Goal: Task Accomplishment & Management: Complete application form

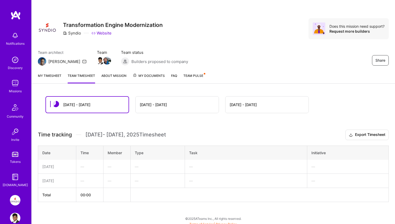
click at [155, 99] on div "Sep 1 - Sep 15" at bounding box center [177, 104] width 83 height 16
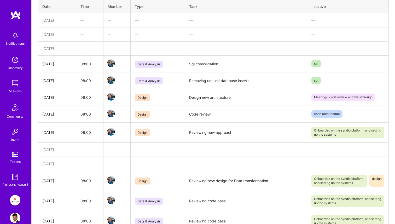
scroll to position [142, 0]
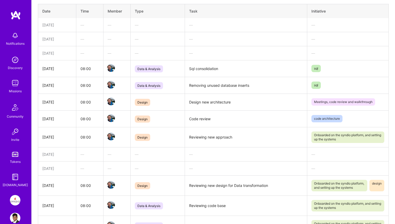
click at [211, 85] on td "Removing unused database inserts" at bounding box center [246, 85] width 122 height 17
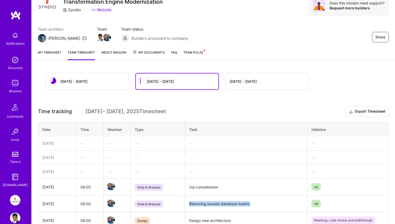
scroll to position [0, 0]
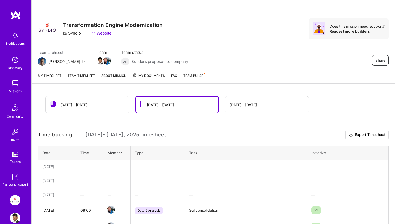
click at [112, 106] on div "Sep 16 - Sep 30" at bounding box center [87, 104] width 83 height 16
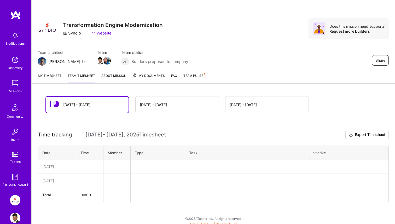
click at [50, 76] on link "My timesheet" at bounding box center [50, 78] width 24 height 10
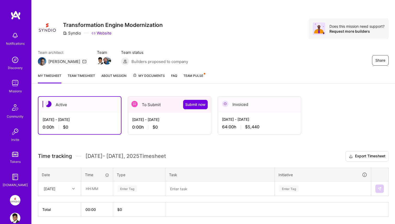
click at [169, 127] on div "0:00 h $0" at bounding box center [169, 126] width 75 height 5
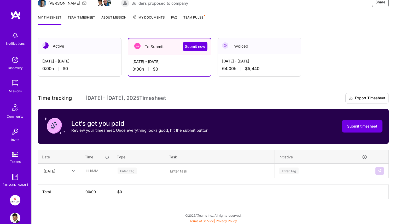
scroll to position [59, 0]
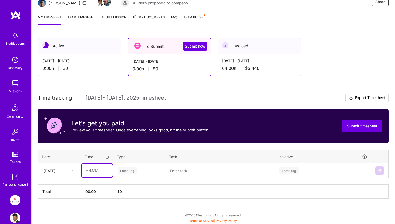
click at [88, 172] on input "text" at bounding box center [97, 171] width 31 height 14
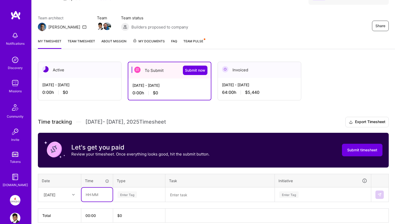
scroll to position [29, 0]
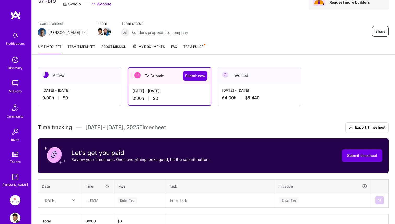
click at [89, 46] on link "Team timesheet" at bounding box center [81, 49] width 27 height 10
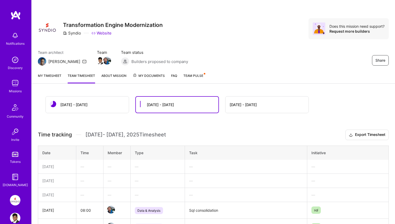
click at [80, 103] on div "Sep 16 - Sep 30" at bounding box center [73, 104] width 27 height 5
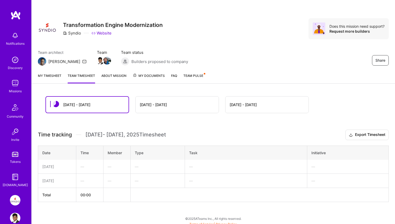
scroll to position [3, 0]
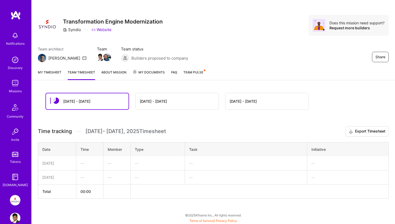
click at [54, 74] on link "My timesheet" at bounding box center [50, 74] width 24 height 10
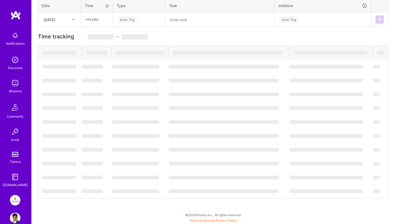
scroll to position [18, 0]
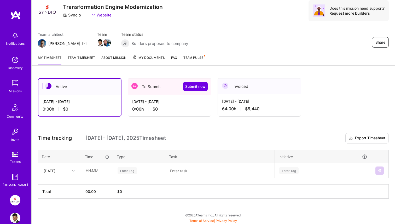
click at [139, 111] on div "0:00 h $0" at bounding box center [169, 108] width 75 height 5
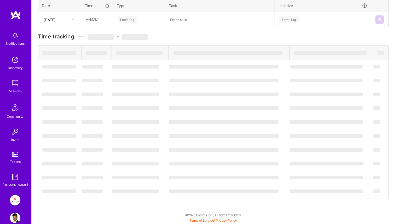
scroll to position [59, 0]
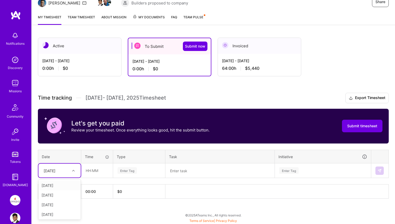
click at [71, 171] on div at bounding box center [74, 170] width 8 height 7
click at [253, 63] on div "Aug 16 - Aug 31, 2025" at bounding box center [259, 60] width 75 height 5
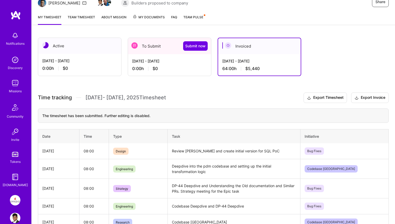
scroll to position [48, 0]
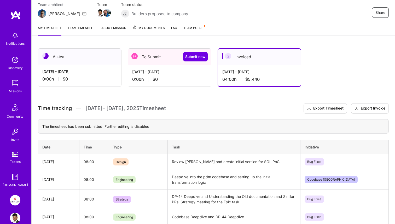
click at [132, 81] on div "0:00 h $0" at bounding box center [169, 79] width 75 height 5
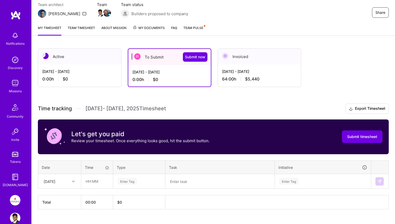
scroll to position [59, 0]
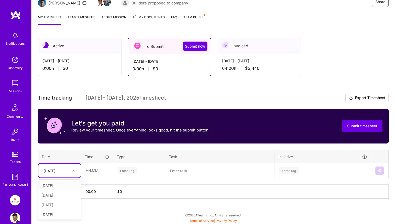
click at [72, 172] on div at bounding box center [74, 170] width 8 height 7
click at [61, 203] on div "Fri, Sep 5" at bounding box center [59, 202] width 42 height 10
click at [101, 170] on input "text" at bounding box center [97, 171] width 31 height 14
type input "08:00"
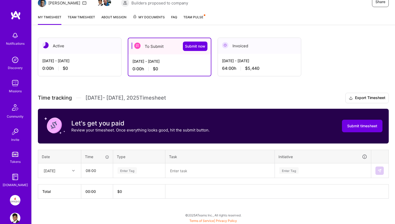
click at [71, 171] on div at bounding box center [74, 170] width 8 height 7
click at [70, 183] on div "Mon, Sep 1" at bounding box center [59, 186] width 42 height 10
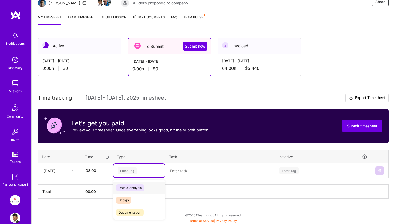
click at [130, 168] on div "Enter Tag" at bounding box center [127, 170] width 19 height 8
click at [122, 204] on div "Design" at bounding box center [138, 200] width 51 height 12
click at [184, 174] on textarea at bounding box center [220, 171] width 108 height 14
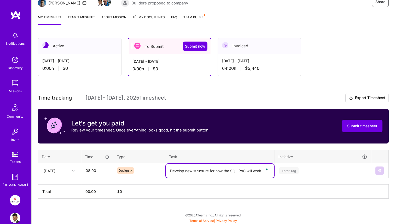
type textarea "Develop new structure for how the SQL PoC will work"
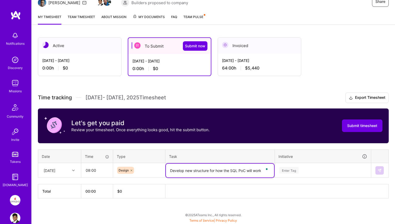
click at [310, 173] on div "Enter Tag" at bounding box center [323, 171] width 96 height 14
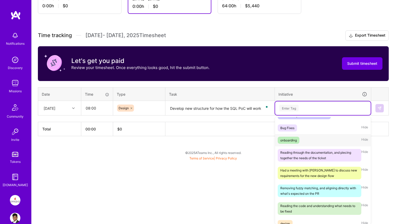
scroll to position [116, 0]
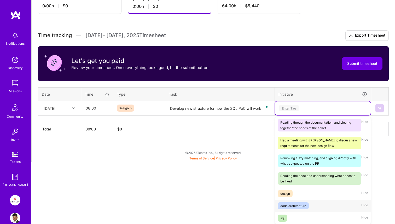
click at [318, 208] on div "code architecture Hide" at bounding box center [323, 206] width 96 height 12
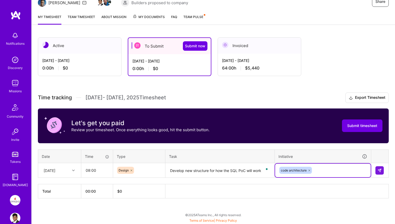
scroll to position [59, 0]
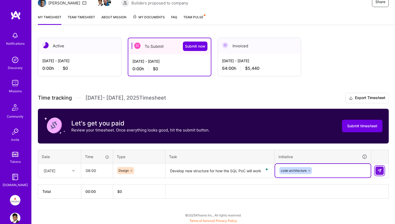
click at [377, 172] on button at bounding box center [379, 170] width 8 height 8
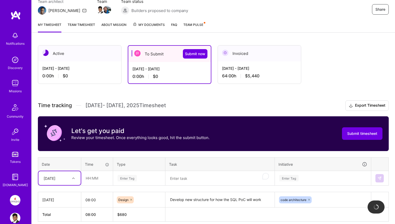
scroll to position [74, 0]
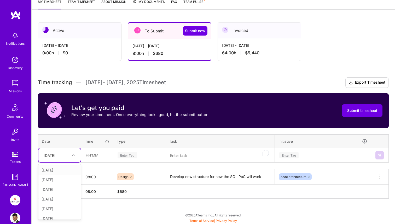
click at [75, 157] on div at bounding box center [74, 155] width 8 height 7
click at [62, 172] on div "Tue, Sep 2" at bounding box center [59, 170] width 42 height 10
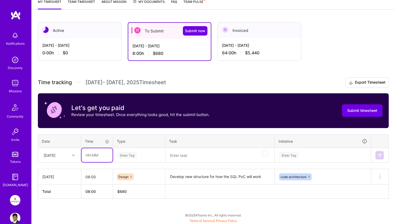
click at [97, 158] on input "text" at bounding box center [97, 155] width 31 height 14
type input "08:00"
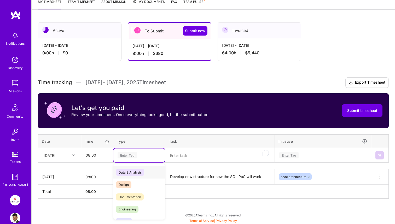
click at [132, 158] on div "Enter Tag" at bounding box center [138, 155] width 51 height 14
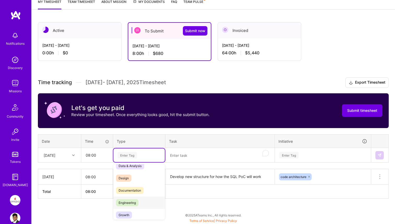
click at [132, 204] on span "Engineering" at bounding box center [127, 202] width 22 height 7
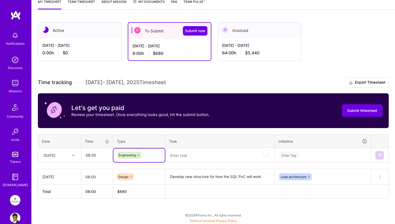
click at [189, 155] on textarea "To enrich screen reader interactions, please activate Accessibility in Grammarl…" at bounding box center [220, 155] width 108 height 14
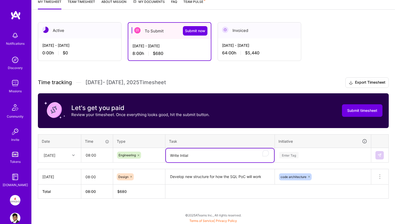
click at [192, 156] on textarea "Write Intial" at bounding box center [220, 155] width 108 height 14
type textarea "Write Intial version for the SQL PoC"
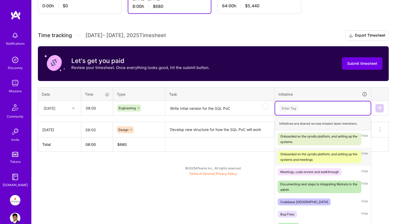
click at [305, 115] on div "option code architecture, selected. option Onboarded on the syndio platform, an…" at bounding box center [323, 108] width 96 height 14
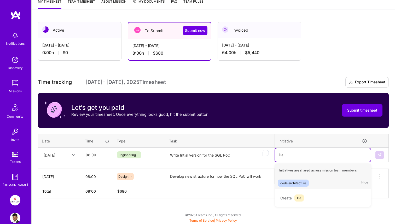
scroll to position [74, 0]
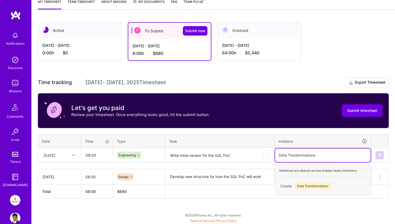
type input "Data Transformations"
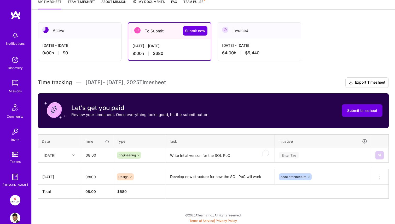
click at [391, 144] on div "Active Sep 16 - Sep 30, 2025 0:00 h $0 To Submit Submit now Sep 1 - Sep 15, 202…" at bounding box center [213, 120] width 363 height 208
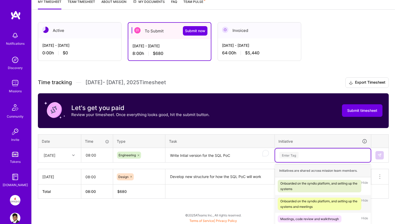
scroll to position [121, 0]
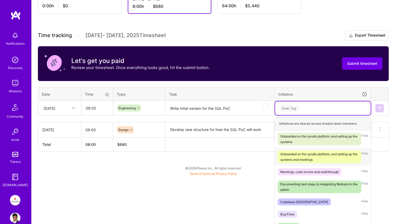
click at [315, 115] on div "option code architecture, selected. option Onboarded on the syndio platform, an…" at bounding box center [323, 108] width 96 height 14
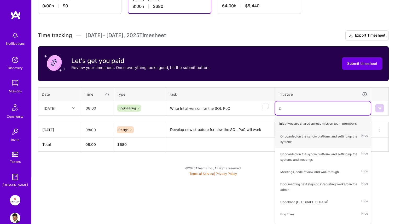
scroll to position [74, 0]
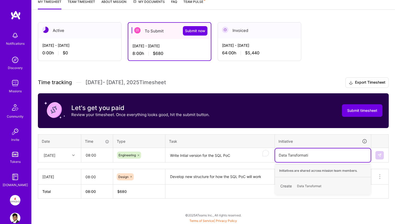
type input "Data Tansformation"
click at [288, 155] on input "Data Tansformation" at bounding box center [296, 154] width 34 height 5
click at [292, 160] on div "Data Tansformation" at bounding box center [323, 155] width 96 height 14
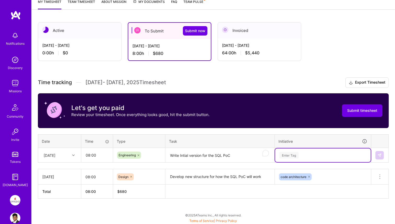
scroll to position [121, 0]
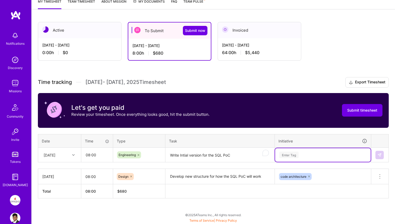
click at [304, 155] on div "option code architecture, selected. Select is focused ,type to refine list, pre…" at bounding box center [323, 155] width 96 height 14
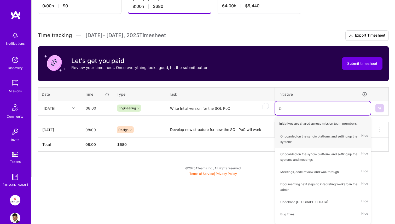
scroll to position [74, 0]
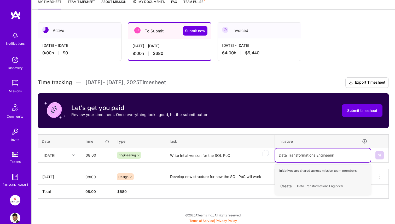
type input "Data Transformations Engineering"
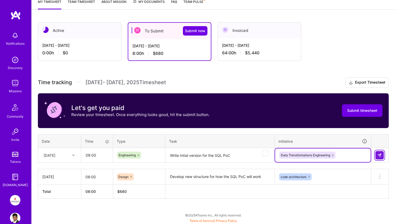
click at [378, 157] on img at bounding box center [380, 155] width 4 height 4
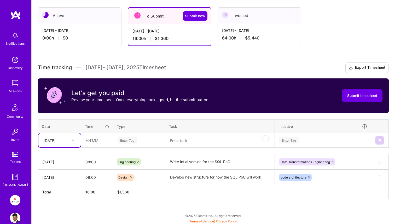
scroll to position [89, 0]
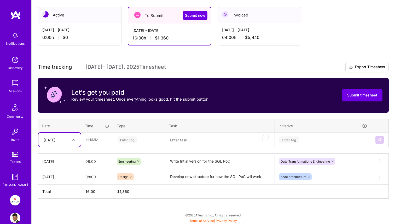
click at [65, 142] on div "Tue, Sep 2" at bounding box center [55, 139] width 29 height 9
click at [63, 165] on div "Wed, Sep 3" at bounding box center [59, 164] width 42 height 10
click at [96, 144] on input "text" at bounding box center [97, 140] width 31 height 14
type input "08:00"
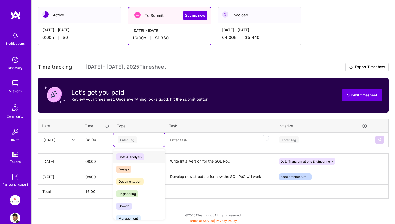
click at [140, 141] on div "Enter Tag" at bounding box center [139, 139] width 44 height 7
click at [133, 190] on span "Engineering" at bounding box center [127, 193] width 22 height 7
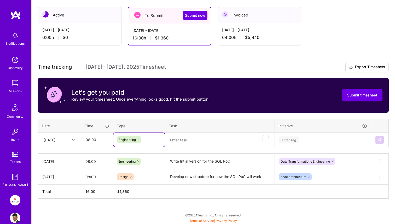
click at [187, 143] on textarea "To enrich screen reader interactions, please activate Accessibility in Grammarl…" at bounding box center [220, 140] width 108 height 14
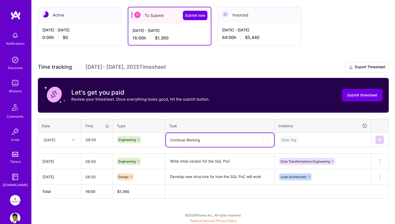
drag, startPoint x: 203, startPoint y: 141, endPoint x: 158, endPoint y: 140, distance: 45.2
click at [158, 140] on tr "Wed, Sep 3 08:00 Engineering Continue Working Enter Tag" at bounding box center [213, 139] width 351 height 15
click at [175, 141] on textarea "UNderstand" at bounding box center [220, 140] width 108 height 14
click at [201, 142] on textarea "Understand" at bounding box center [220, 140] width 108 height 14
type textarea "Understand transform-be to add more values to SQL PoC"
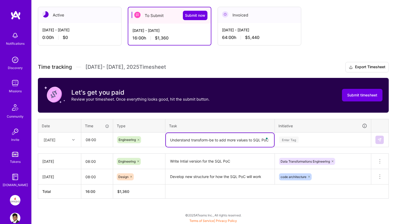
scroll to position [121, 0]
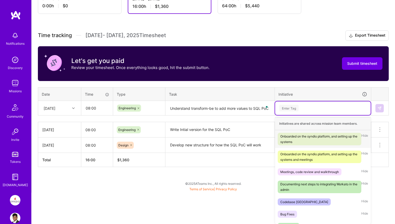
click at [306, 115] on div "option Data Transformations Engineering, selected. option Onboarded on the synd…" at bounding box center [323, 108] width 96 height 14
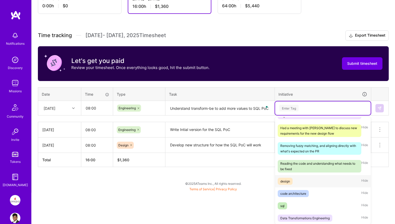
scroll to position [0, 0]
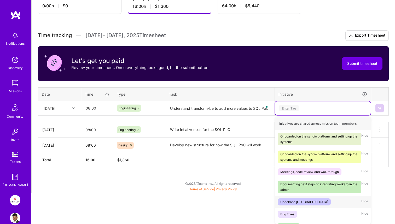
click at [295, 206] on div "Codebase Deepdives Hide" at bounding box center [323, 202] width 96 height 12
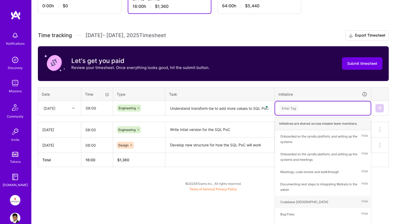
scroll to position [89, 0]
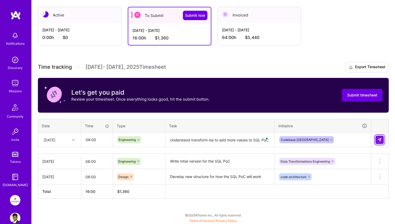
click at [376, 139] on button at bounding box center [379, 140] width 8 height 8
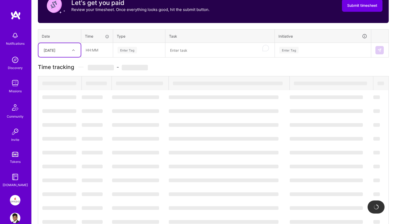
scroll to position [105, 0]
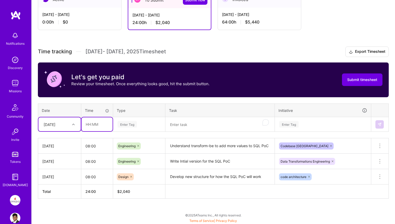
click at [94, 125] on input "text" at bounding box center [97, 124] width 31 height 14
click at [70, 127] on div "Wed, Sep 3" at bounding box center [55, 124] width 29 height 9
click at [60, 159] on div "Thu, Sep 4" at bounding box center [59, 159] width 42 height 10
click at [90, 127] on input "text" at bounding box center [97, 124] width 31 height 14
type input "08:00"
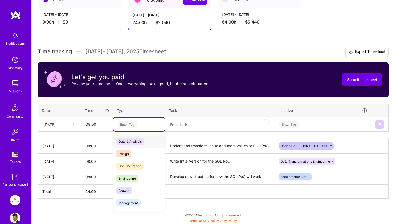
click at [147, 126] on div "Enter Tag" at bounding box center [139, 124] width 44 height 7
click at [138, 178] on span "Engineering" at bounding box center [127, 178] width 22 height 7
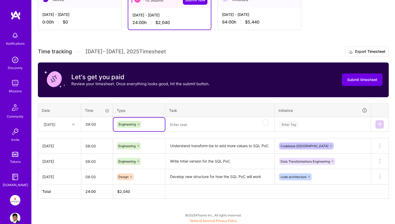
click at [186, 128] on textarea "To enrich screen reader interactions, please activate Accessibility in Grammarl…" at bounding box center [220, 125] width 108 height 14
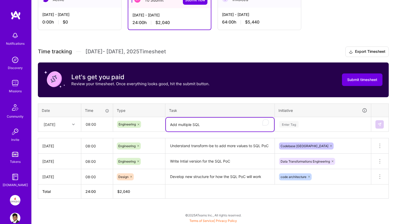
click at [193, 124] on textarea "Add multiple SQL" at bounding box center [220, 125] width 108 height 14
click at [231, 127] on textarea "Add multiple function in the SQL" at bounding box center [220, 125] width 108 height 14
type textarea "Add multiple function in the SQL PoC"
click at [307, 125] on div "Enter Tag" at bounding box center [323, 125] width 96 height 14
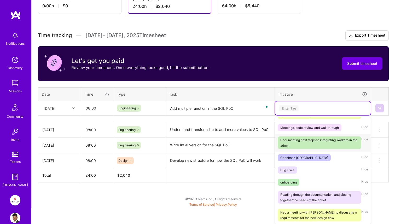
scroll to position [129, 0]
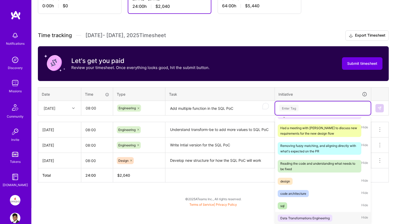
click at [296, 215] on div "Data Transformations Engineering" at bounding box center [304, 217] width 49 height 5
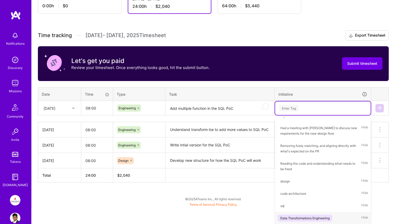
scroll to position [105, 0]
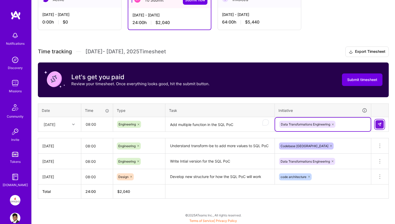
click at [378, 127] on button at bounding box center [379, 124] width 8 height 8
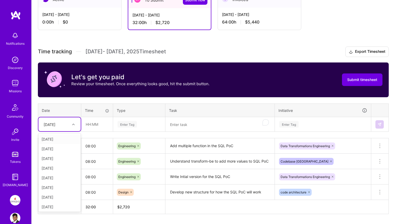
click at [74, 124] on icon at bounding box center [73, 124] width 3 height 3
click at [62, 167] on div "Fri, Sep 5" at bounding box center [59, 168] width 42 height 10
click at [95, 128] on input "text" at bounding box center [97, 124] width 31 height 14
type input "08:00"
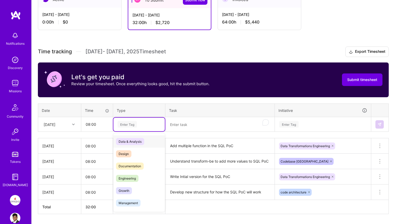
click at [150, 125] on div "Enter Tag" at bounding box center [139, 124] width 44 height 7
click at [141, 175] on div "Engineering" at bounding box center [138, 178] width 51 height 12
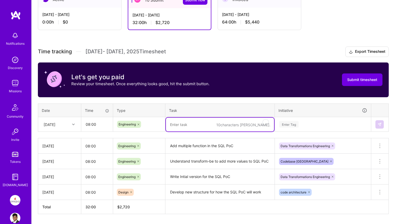
click at [189, 125] on textarea "To enrich screen reader interactions, please activate Accessibility in Grammarl…" at bounding box center [220, 125] width 108 height 14
type textarea "Testing"
click at [239, 139] on textarea "Add multiple function in the SQL PoC" at bounding box center [220, 146] width 108 height 14
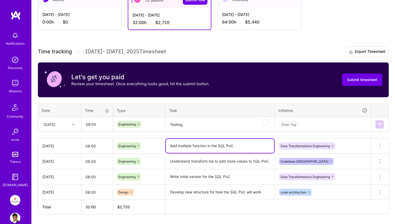
click at [239, 143] on textarea "Add multiple function in the SQL PoC" at bounding box center [220, 146] width 108 height 14
type textarea "Add multiple function in the SQL PoC and Testing"
click at [197, 124] on textarea "Testing" at bounding box center [220, 125] width 108 height 14
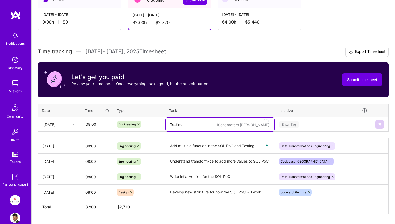
click at [197, 124] on textarea "Testing" at bounding box center [220, 125] width 108 height 14
drag, startPoint x: 217, startPoint y: 124, endPoint x: 245, endPoint y: 124, distance: 28.2
click at [245, 124] on textarea "As per the Alex Feedback, change t" at bounding box center [220, 125] width 108 height 14
type textarea "As per the Alex Feedback, Building testing for SQL PoC"
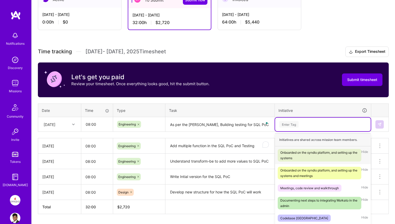
scroll to position [121, 0]
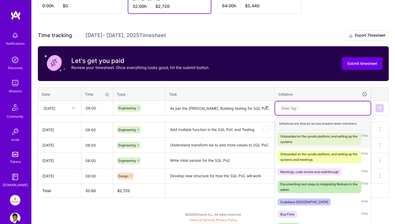
click at [296, 115] on div "option Data Transformations Engineering, selected. option Onboarded on the synd…" at bounding box center [323, 108] width 96 height 14
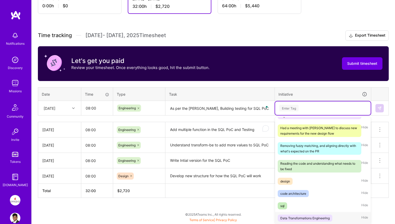
click at [294, 219] on div "Data Transformations Engineering" at bounding box center [304, 217] width 49 height 5
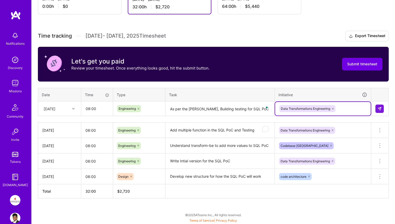
scroll to position [120, 0]
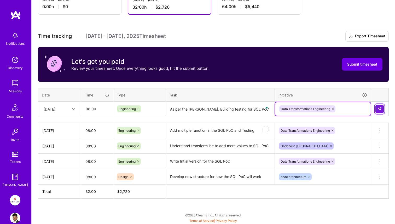
click at [377, 110] on button at bounding box center [379, 109] width 8 height 8
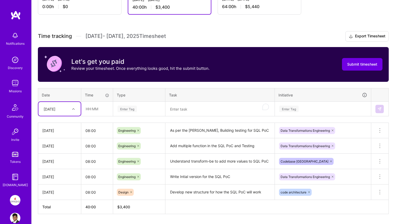
click at [66, 105] on div "Fri, Sep 5" at bounding box center [55, 109] width 29 height 9
click at [56, 144] on div "Mon, Sep 8" at bounding box center [59, 141] width 42 height 10
click at [93, 112] on input "text" at bounding box center [97, 109] width 31 height 14
type input "08:00"
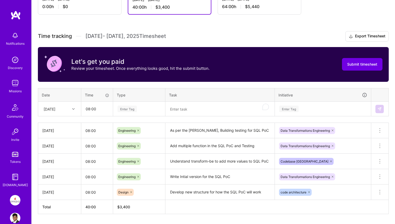
click at [129, 117] on div "Time tracking Sep 1 - Sep 15 , 2025 Timesheet Export Timesheet Let's get you pa…" at bounding box center [213, 122] width 351 height 183
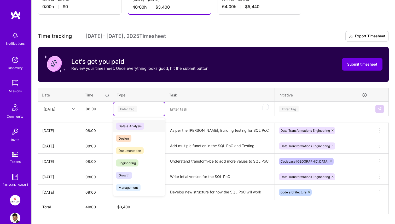
click at [138, 107] on div "Enter Tag" at bounding box center [139, 109] width 44 height 7
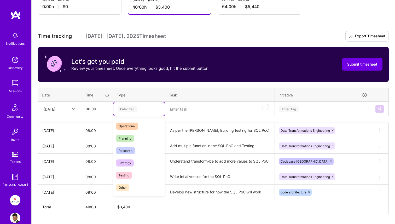
scroll to position [97, 0]
click at [131, 177] on span "Testing" at bounding box center [124, 176] width 16 height 7
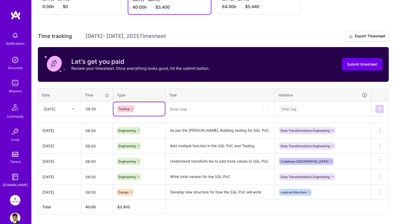
click at [149, 109] on div "Testing" at bounding box center [139, 108] width 44 height 7
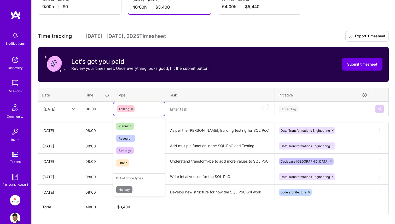
scroll to position [111, 0]
click at [181, 109] on textarea "To enrich screen reader interactions, please activate Accessibility in Grammarl…" at bounding box center [220, 109] width 108 height 14
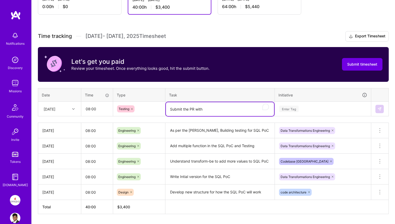
drag, startPoint x: 205, startPoint y: 109, endPoint x: 167, endPoint y: 109, distance: 37.6
click at [167, 109] on textarea "Submit the PR with" at bounding box center [220, 109] width 108 height 14
type textarea "PR with All test cases and CI checks and setup linting"
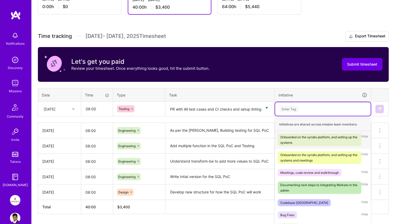
scroll to position [123, 0]
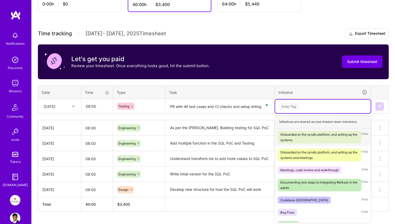
click at [288, 111] on div "Enter Tag" at bounding box center [323, 107] width 96 height 14
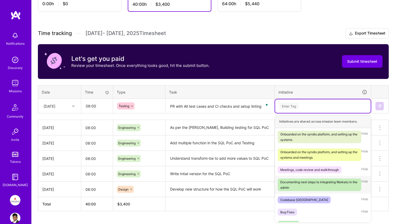
scroll to position [129, 0]
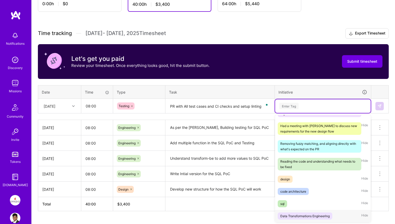
click at [297, 212] on div "Data Transformations Engineering Hide" at bounding box center [323, 216] width 96 height 12
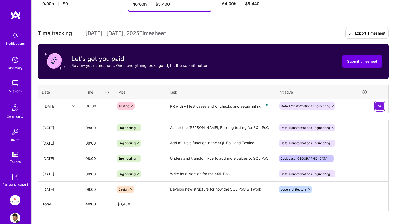
click at [380, 106] on img at bounding box center [380, 106] width 4 height 4
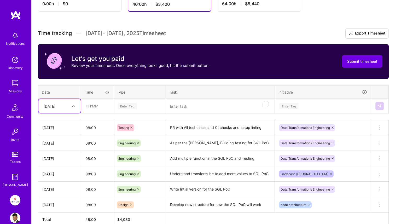
scroll to position [151, 0]
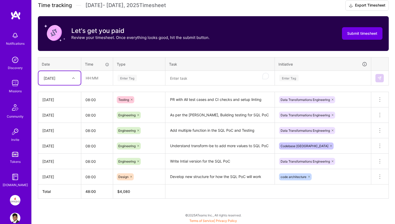
click at [66, 78] on div "Mon, Sep 8" at bounding box center [55, 78] width 29 height 9
click at [59, 148] on div "Tue, Sep 9" at bounding box center [59, 147] width 42 height 10
click at [106, 79] on input "text" at bounding box center [97, 78] width 31 height 14
type input "08:00"
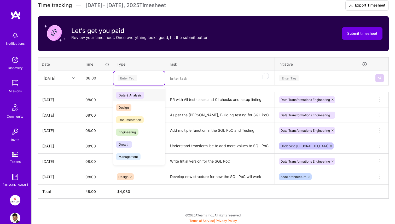
click at [144, 80] on div "Enter Tag" at bounding box center [139, 78] width 44 height 7
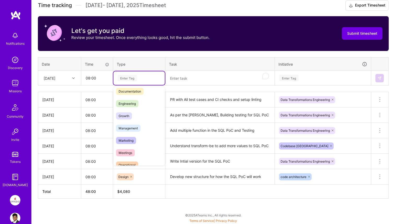
scroll to position [0, 0]
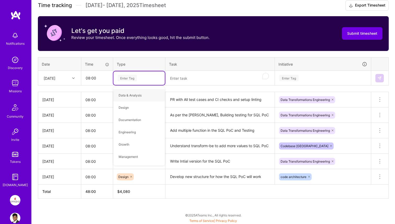
click at [152, 65] on th "Type" at bounding box center [139, 64] width 52 height 14
click at [148, 78] on div "Enter Tag" at bounding box center [139, 78] width 44 height 7
click at [142, 97] on span "Data & Analysis" at bounding box center [130, 95] width 28 height 7
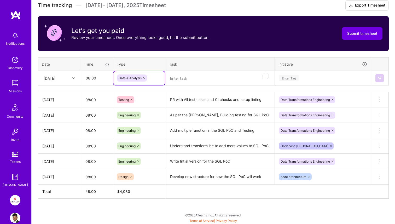
click at [181, 83] on textarea "To enrich screen reader interactions, please activate Accessibility in Grammarl…" at bounding box center [220, 78] width 108 height 14
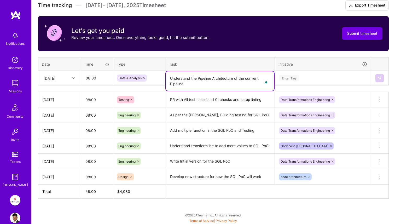
click at [171, 86] on textarea "Understand the Pipeline Architecture of the currrent Pipeline" at bounding box center [220, 80] width 108 height 19
type textarea "Understand the Pipeline Architecture of the currrent Transformation Endgine"
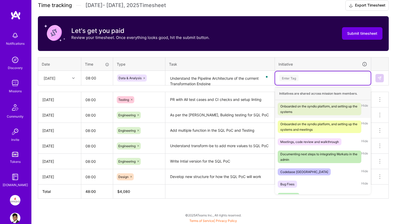
click at [298, 79] on div "Enter Tag" at bounding box center [288, 78] width 19 height 8
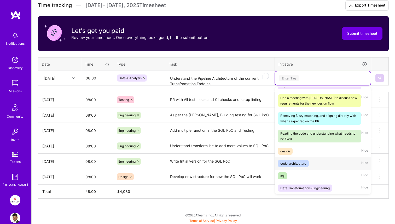
click at [312, 161] on div "code architecture Hide" at bounding box center [323, 163] width 96 height 12
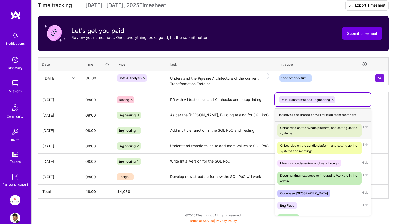
click at [353, 100] on div "Data Transformations Engineering" at bounding box center [323, 100] width 89 height 8
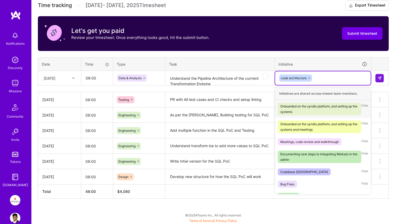
click at [344, 81] on div "code architecture" at bounding box center [323, 78] width 88 height 8
click at [305, 187] on div "Bug Fixes Hide" at bounding box center [323, 184] width 96 height 12
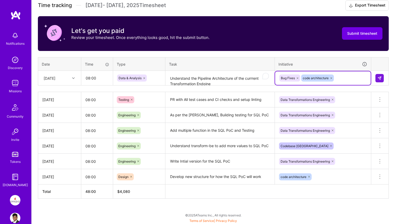
click at [298, 77] on icon at bounding box center [297, 78] width 3 height 3
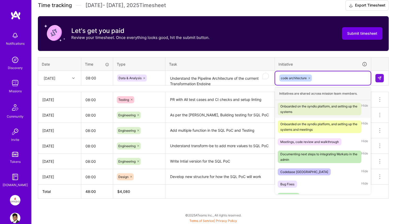
click at [320, 77] on div "code architecture" at bounding box center [323, 78] width 88 height 8
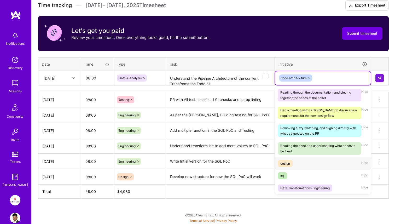
click at [302, 167] on div "design Hide" at bounding box center [323, 163] width 96 height 12
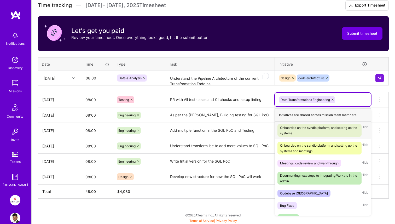
click at [349, 99] on div "Data Transformations Engineering" at bounding box center [323, 100] width 89 height 8
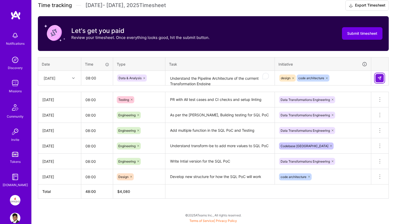
click at [381, 78] on img at bounding box center [380, 78] width 4 height 4
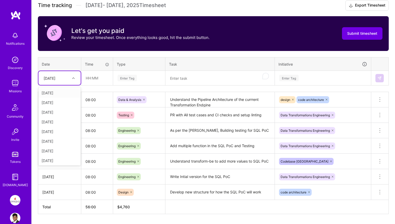
click at [74, 81] on div at bounding box center [74, 78] width 8 height 9
click at [59, 111] on div "Wed, Sep 10" at bounding box center [59, 111] width 42 height 10
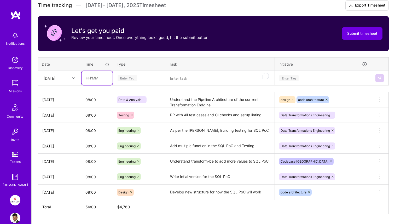
click at [100, 79] on input "text" at bounding box center [97, 78] width 31 height 14
type input "08:00"
click at [148, 76] on div "Enter Tag" at bounding box center [139, 78] width 44 height 7
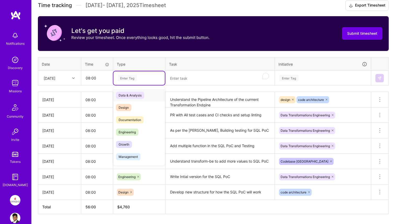
click at [145, 95] on div "Data & Analysis" at bounding box center [138, 95] width 51 height 12
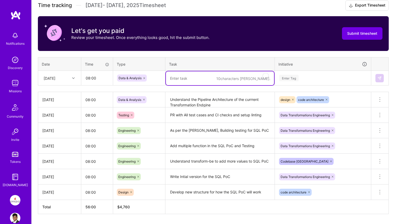
click at [184, 79] on textarea "To enrich screen reader interactions, please activate Accessibility in Grammarl…" at bounding box center [220, 78] width 108 height 14
click at [194, 77] on textarea "To enrich screen reader interactions, please activate Accessibility in Grammarl…" at bounding box center [220, 78] width 108 height 14
click at [176, 78] on textarea "Continue" at bounding box center [220, 78] width 108 height 14
click at [184, 80] on textarea "Build Initila version" at bounding box center [220, 78] width 108 height 14
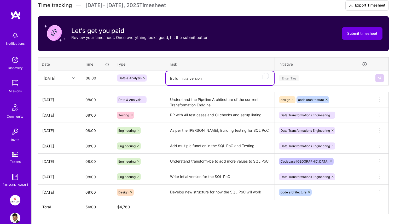
click at [184, 80] on textarea "Build Initila version" at bounding box center [220, 78] width 108 height 14
click at [224, 80] on textarea "Build Initial version" at bounding box center [220, 78] width 108 height 14
click at [204, 77] on textarea "Build Initial version of" at bounding box center [220, 78] width 108 height 14
click at [210, 79] on textarea "Build Initial version of" at bounding box center [220, 78] width 108 height 14
drag, startPoint x: 239, startPoint y: 79, endPoint x: 271, endPoint y: 79, distance: 32.4
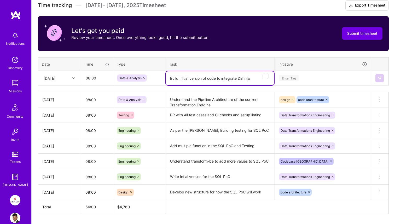
click at [271, 79] on textarea "Build Initial version of code to integrate DB info" at bounding box center [220, 78] width 108 height 14
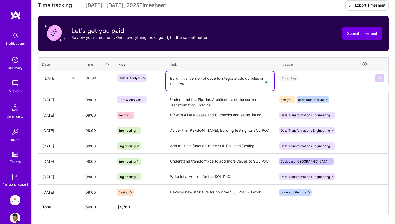
type textarea "Build Initial version of code to integrate cds db rules in SQL PoC"
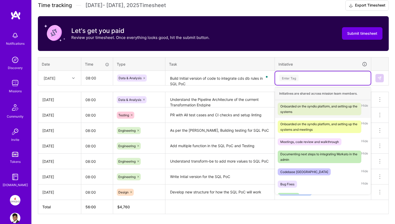
click at [320, 73] on div "Enter Tag" at bounding box center [323, 78] width 96 height 14
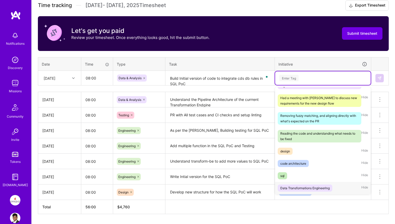
click at [302, 188] on div "Data Transformations Engineering" at bounding box center [304, 187] width 49 height 5
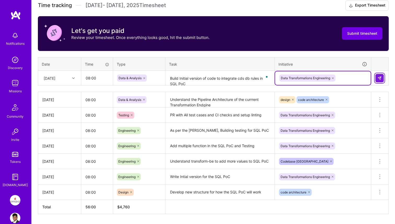
click at [379, 80] on button at bounding box center [379, 78] width 8 height 8
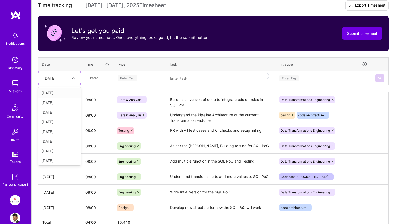
click at [55, 79] on div "Wed, Sep 10" at bounding box center [50, 77] width 12 height 5
click at [57, 122] on div "Thu, Sep 11" at bounding box center [59, 121] width 42 height 10
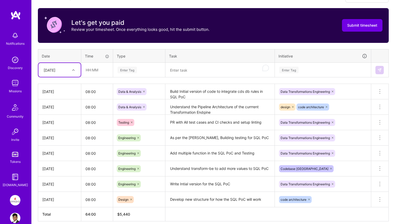
scroll to position [158, 0]
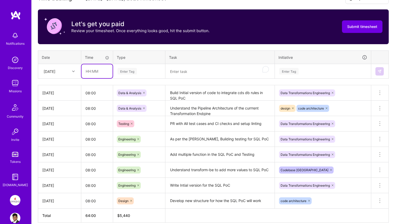
click at [97, 72] on input "text" at bounding box center [97, 71] width 31 height 14
type input "08:00"
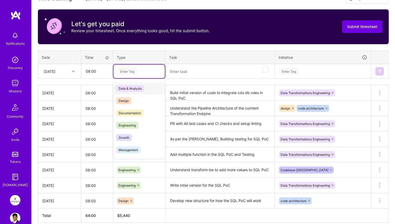
click at [148, 69] on div "Enter Tag" at bounding box center [139, 71] width 44 height 7
click at [135, 123] on span "Engineering" at bounding box center [127, 125] width 22 height 7
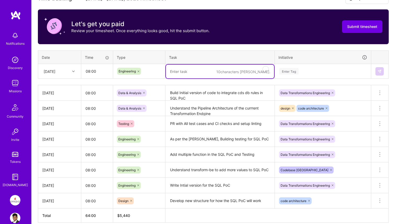
click at [182, 71] on textarea "To enrich screen reader interactions, please activate Accessibility in Grammarl…" at bounding box center [220, 72] width 108 height 14
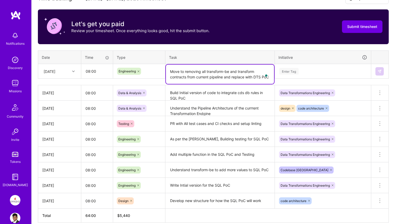
type textarea "Move to removing all transform-be and transform contracts from current pipeline…"
click at [293, 70] on div "Enter Tag" at bounding box center [288, 71] width 19 height 8
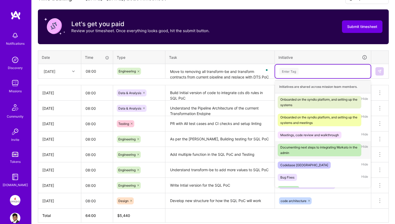
scroll to position [129, 0]
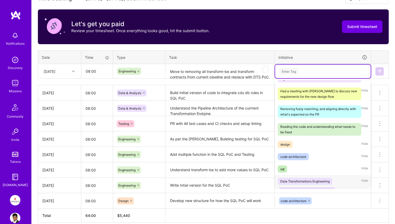
click at [299, 178] on div "Data Transformations Engineering" at bounding box center [304, 180] width 49 height 5
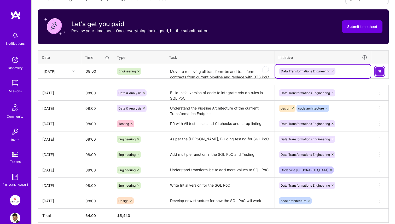
click at [379, 73] on img at bounding box center [380, 71] width 4 height 4
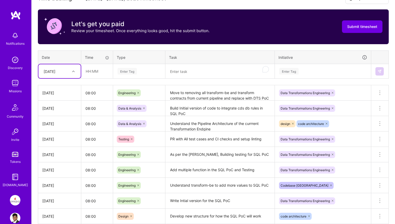
click at [67, 74] on div "Thu, Sep 11" at bounding box center [55, 71] width 29 height 9
click at [57, 124] on div "Fri, Sep 12" at bounding box center [59, 124] width 42 height 10
click at [98, 71] on input "text" at bounding box center [97, 71] width 31 height 14
type input "08:00"
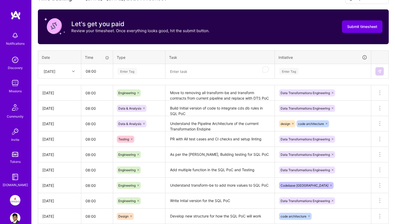
click at [125, 76] on div "Enter Tag" at bounding box center [138, 72] width 51 height 14
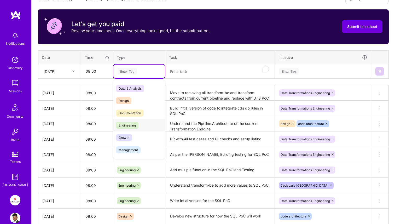
click at [133, 124] on span "Engineering" at bounding box center [127, 125] width 22 height 7
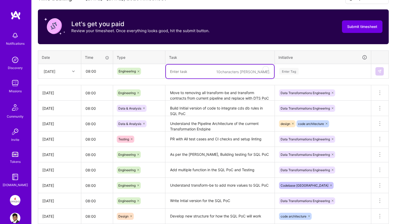
click at [195, 74] on textarea "To enrich screen reader interactions, please activate Accessibility in Grammarl…" at bounding box center [220, 72] width 108 height 14
type textarea "Continue working on integrating DTS PoC in the pipeline"
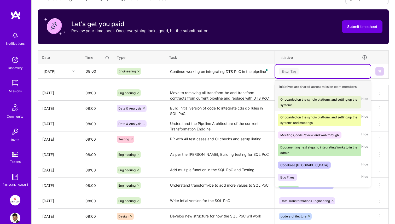
click at [321, 72] on div "Enter Tag" at bounding box center [323, 71] width 88 height 7
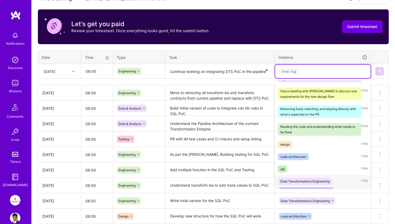
click at [305, 181] on div "Data Transformations Engineering" at bounding box center [304, 180] width 49 height 5
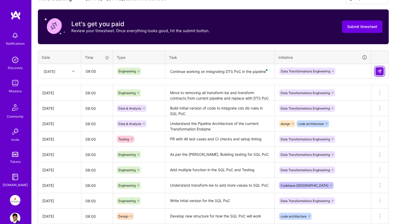
click at [379, 73] on button at bounding box center [379, 71] width 8 height 8
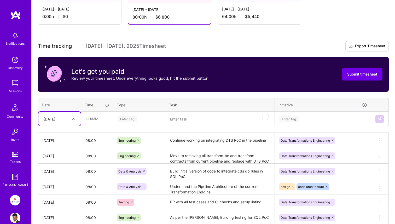
scroll to position [130, 0]
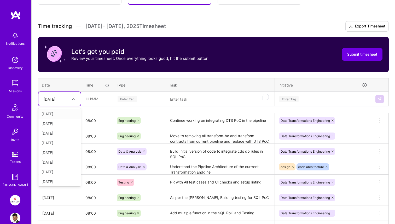
click at [65, 98] on div "Fri, Sep 12" at bounding box center [55, 99] width 29 height 9
click at [64, 181] on div "Mon, Sep 15" at bounding box center [59, 181] width 42 height 10
click at [95, 99] on input "text" at bounding box center [97, 99] width 31 height 14
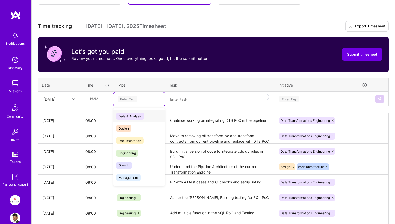
click at [136, 103] on div "Enter Tag" at bounding box center [138, 99] width 51 height 14
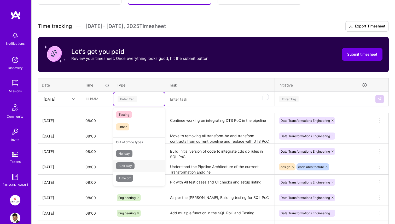
click at [138, 168] on div "Sick Day" at bounding box center [138, 166] width 51 height 12
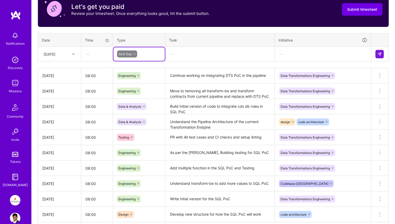
scroll to position [173, 0]
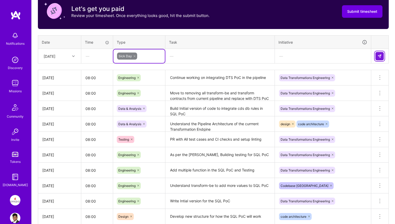
click at [378, 59] on button at bounding box center [379, 56] width 8 height 8
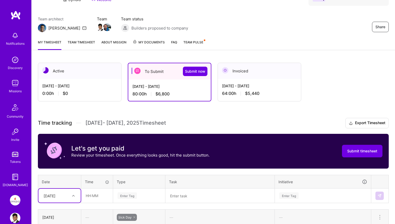
scroll to position [0, 0]
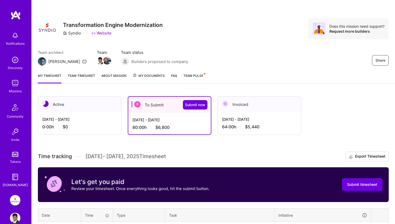
click at [91, 78] on link "Team timesheet" at bounding box center [81, 78] width 27 height 10
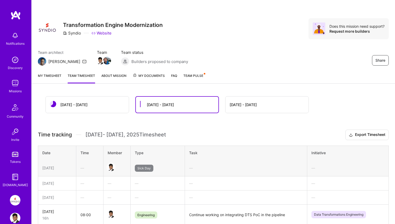
click at [58, 80] on link "My timesheet" at bounding box center [50, 78] width 24 height 10
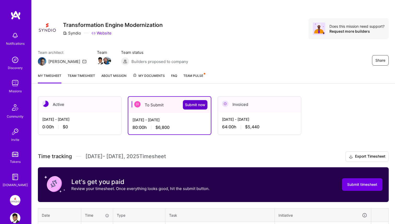
click at [201, 102] on span "Submit now" at bounding box center [195, 104] width 20 height 5
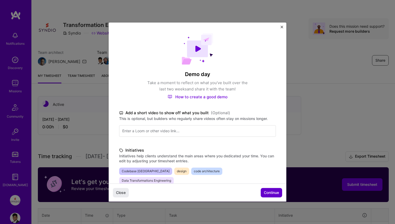
click at [272, 193] on span "Continue" at bounding box center [271, 192] width 15 height 5
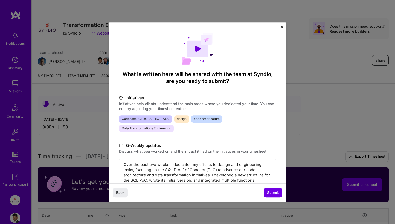
scroll to position [65, 0]
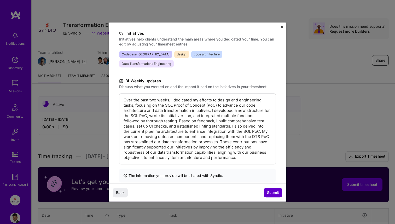
click at [270, 193] on span "Submit" at bounding box center [273, 192] width 12 height 5
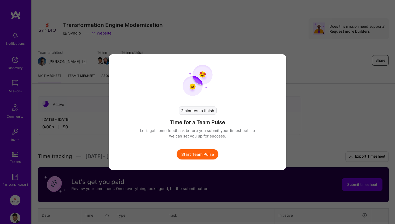
click at [309, 131] on div "2 minutes to finish Time for a Team Pulse Let’s get some feedback before you su…" at bounding box center [197, 112] width 395 height 224
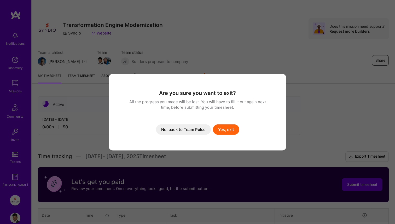
click at [220, 131] on button "Yes, exit" at bounding box center [226, 129] width 26 height 10
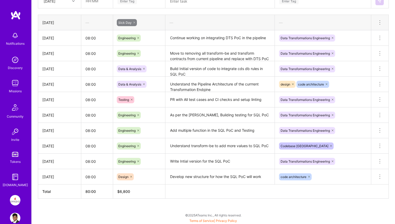
scroll to position [0, 0]
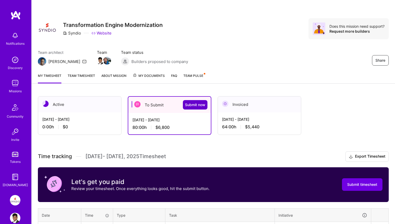
click at [193, 103] on span "Submit now" at bounding box center [195, 104] width 20 height 5
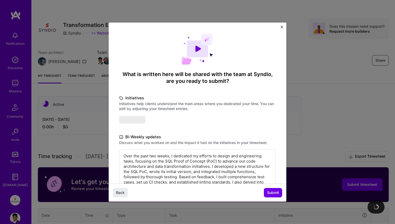
scroll to position [65, 0]
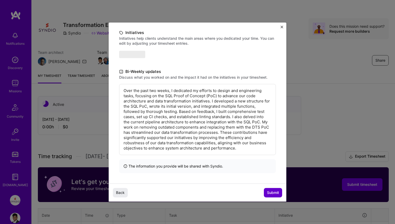
click at [270, 195] on span "Submit" at bounding box center [273, 192] width 12 height 5
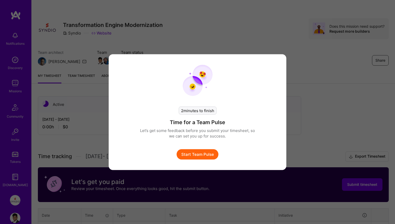
click at [203, 156] on button "Start Team Pulse" at bounding box center [198, 154] width 42 height 10
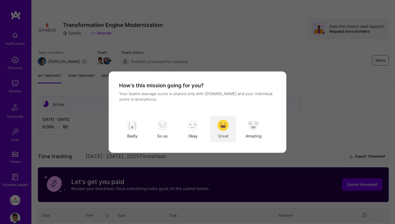
click at [224, 126] on img "modal" at bounding box center [222, 125] width 11 height 11
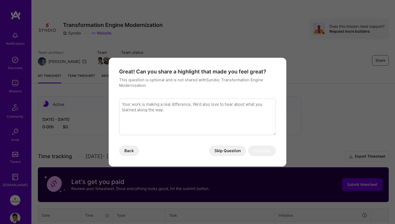
click at [215, 124] on textarea "modal" at bounding box center [197, 116] width 157 height 37
drag, startPoint x: 173, startPoint y: 105, endPoint x: 243, endPoint y: 105, distance: 70.0
click at [243, 105] on textarea "Submitted the first PR , got approved" at bounding box center [197, 116] width 157 height 37
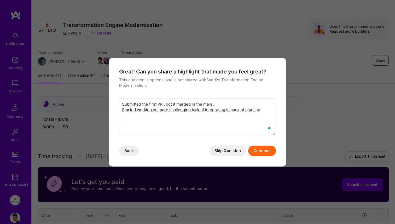
type textarea "Submitted the first PR , got it merged in the main . Started working on more ch…"
click at [262, 147] on button "Continue" at bounding box center [262, 151] width 28 height 10
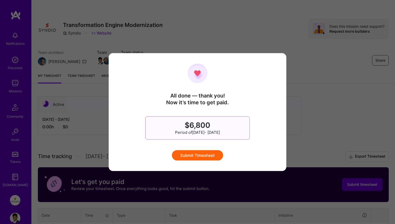
click at [202, 153] on button "Submit Timesheet" at bounding box center [197, 155] width 51 height 10
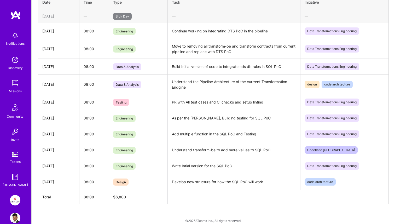
scroll to position [0, 0]
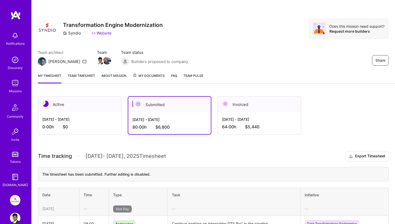
click at [236, 55] on div "Team architect Luis Team Team status Builders proposed to company Share" at bounding box center [213, 58] width 351 height 16
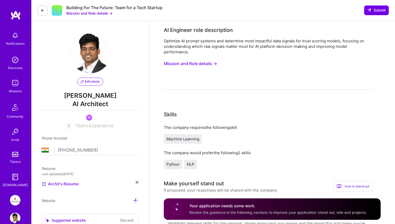
select select "IN"
click at [197, 61] on button "Mission and Role details →" at bounding box center [190, 64] width 53 height 10
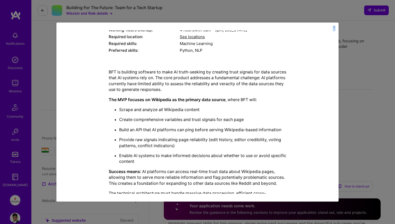
scroll to position [126, 0]
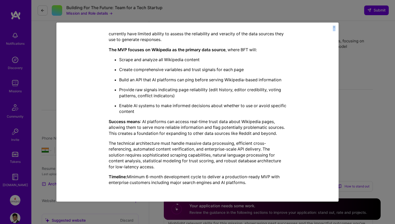
drag, startPoint x: 110, startPoint y: 63, endPoint x: 253, endPoint y: 184, distance: 187.8
click at [253, 184] on div "Mission Description and Role Details AI Engineer role description Optimize AI p…" at bounding box center [198, 49] width 178 height 281
copy div "AI Engineer role description Optimize AI prompt systems and determine most impa…"
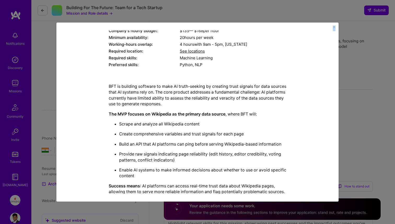
scroll to position [0, 0]
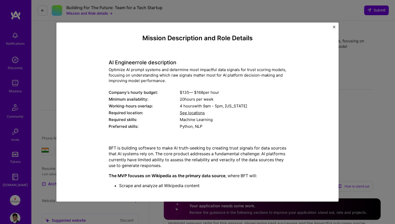
click at [368, 91] on div "Mission Description and Role Details AI Engineer role description Optimize AI p…" at bounding box center [197, 112] width 395 height 224
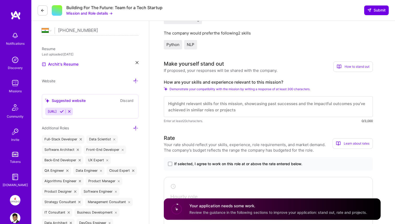
scroll to position [133, 0]
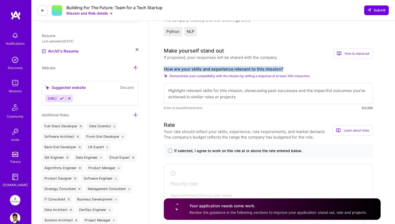
drag, startPoint x: 161, startPoint y: 69, endPoint x: 285, endPoint y: 71, distance: 123.6
copy label "How are your skills and experience relevant to this mission?"
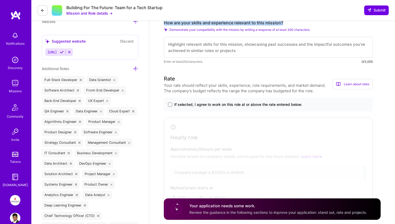
scroll to position [163, 0]
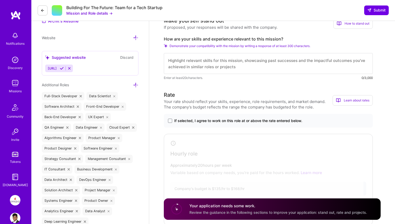
click at [171, 118] on label "If selected, I agree to work on this role at or above the rate entered below." at bounding box center [268, 120] width 201 height 5
click at [0, 0] on input "If selected, I agree to work on this role at or above the rate entered below." at bounding box center [0, 0] width 0 height 0
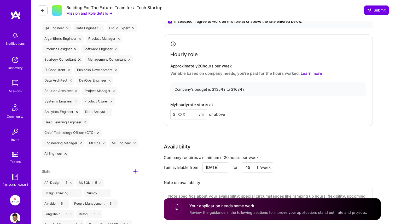
scroll to position [262, 0]
click at [177, 117] on input at bounding box center [188, 114] width 37 height 10
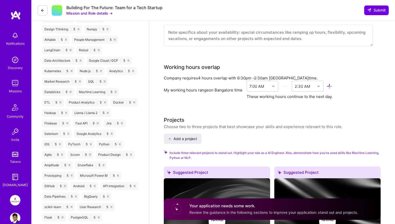
scroll to position [433, 0]
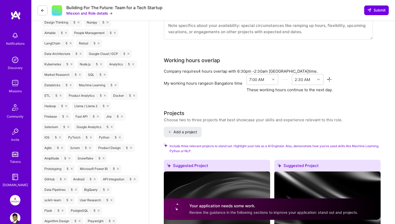
type input "135"
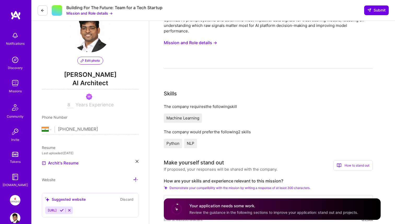
scroll to position [0, 0]
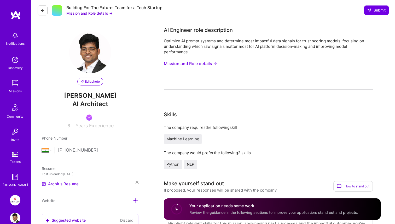
click at [195, 61] on button "Mission and Role details →" at bounding box center [190, 64] width 53 height 10
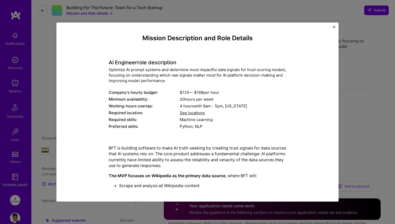
click at [194, 114] on span "See locations" at bounding box center [192, 112] width 25 height 5
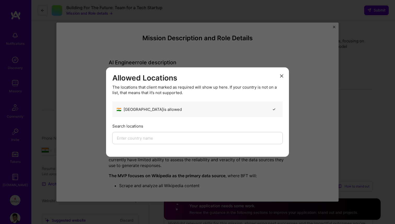
click at [282, 76] on icon "modal" at bounding box center [281, 75] width 3 height 3
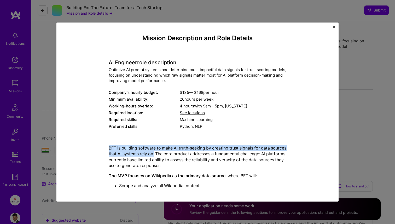
drag, startPoint x: 106, startPoint y: 147, endPoint x: 171, endPoint y: 153, distance: 65.6
click at [171, 153] on div "Mission Description and Role Details AI Engineer role description Optimize AI p…" at bounding box center [197, 174] width 258 height 281
copy p "BFT is building software to make AI truth-seeking by creating trust signals for…"
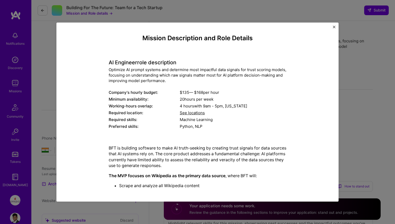
click at [380, 122] on div "Mission Description and Role Details AI Engineer role description Optimize AI p…" at bounding box center [197, 112] width 395 height 224
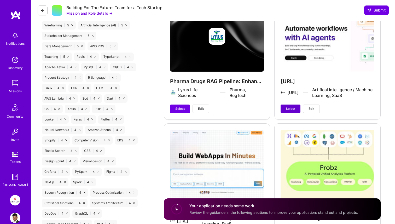
scroll to position [727, 0]
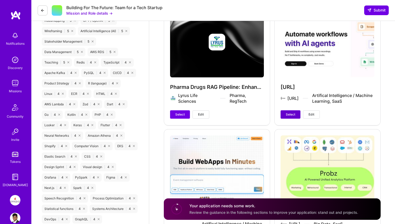
click at [291, 115] on span "Select" at bounding box center [290, 114] width 9 height 5
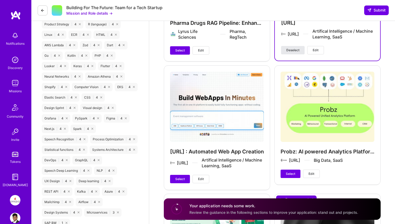
scroll to position [883, 0]
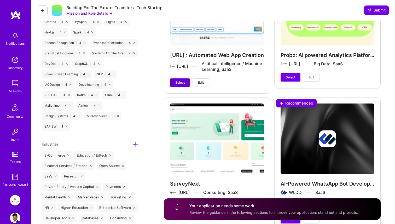
click at [176, 82] on span "Select" at bounding box center [179, 82] width 9 height 5
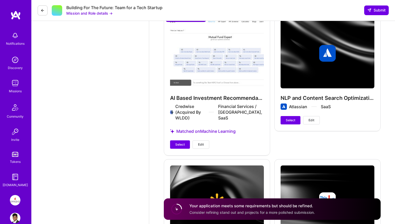
scroll to position [1387, 0]
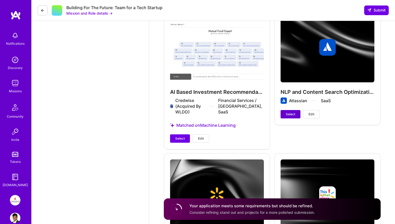
click at [288, 115] on span "Select" at bounding box center [290, 114] width 9 height 5
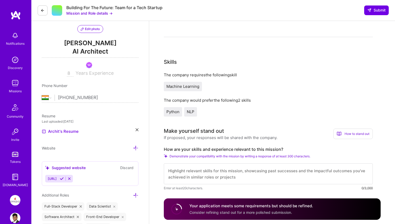
scroll to position [113, 0]
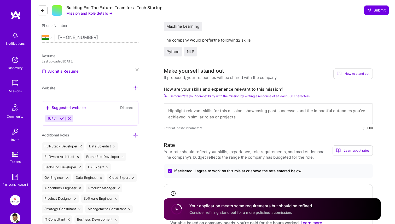
click at [208, 118] on textarea at bounding box center [268, 113] width 209 height 21
paste textarea "I’ve spent the last several years building AI systems that connect large-scale …"
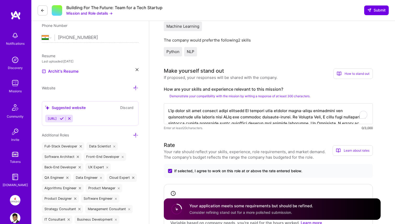
scroll to position [131, 0]
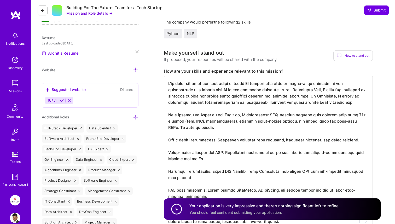
click at [180, 115] on textarea "To enrich screen reader interactions, please activate Accessibility in Grammarl…" at bounding box center [268, 152] width 209 height 153
click at [186, 132] on textarea "To enrich screen reader interactions, please activate Accessibility in Grammarl…" at bounding box center [268, 152] width 209 height 153
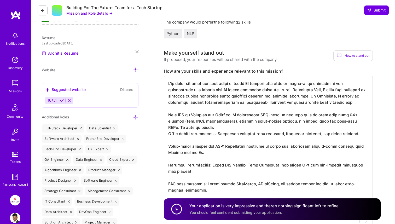
scroll to position [0, 0]
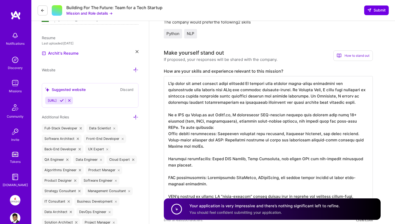
click at [188, 153] on textarea "To enrich screen reader interactions, please activate Accessibility in Grammarl…" at bounding box center [268, 146] width 209 height 140
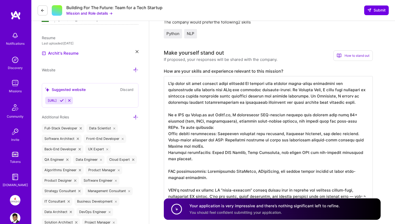
click at [197, 165] on textarea "To enrich screen reader interactions, please activate Accessibility in Grammarl…" at bounding box center [268, 143] width 209 height 134
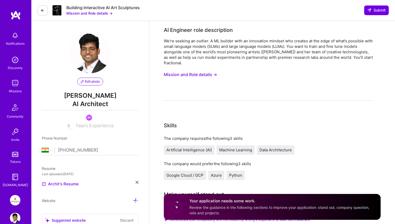
select select "IN"
click at [41, 12] on icon at bounding box center [42, 10] width 4 height 4
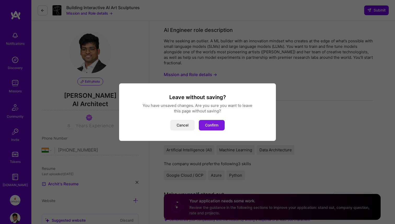
click at [206, 124] on button "Confirm" at bounding box center [212, 125] width 26 height 10
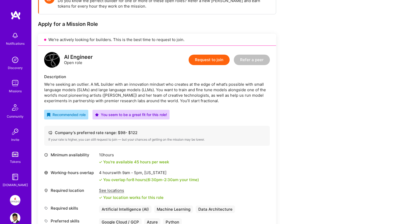
scroll to position [85, 0]
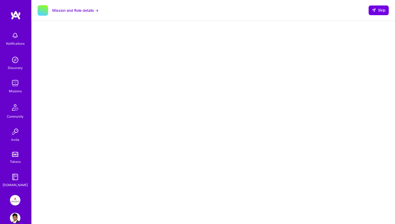
click at [18, 14] on img at bounding box center [15, 14] width 10 height 9
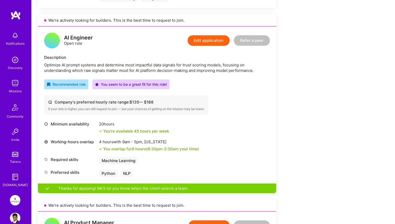
scroll to position [299, 0]
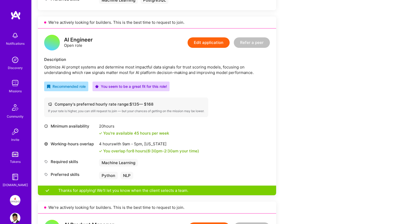
click at [205, 43] on button "Edit application" at bounding box center [209, 42] width 42 height 10
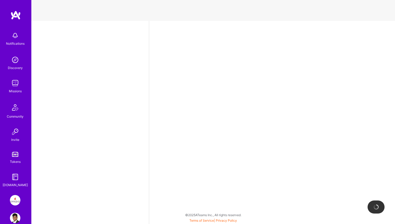
select select "IN"
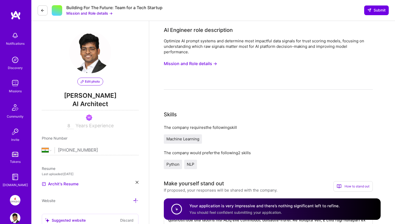
click at [42, 11] on icon at bounding box center [42, 10] width 4 height 4
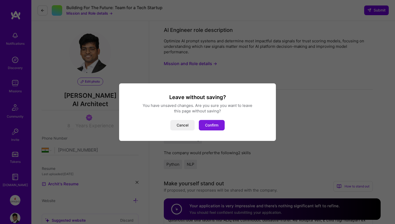
click at [206, 126] on button "Confirm" at bounding box center [212, 125] width 26 height 10
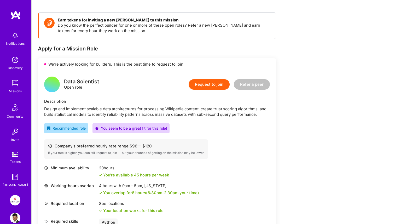
scroll to position [57, 0]
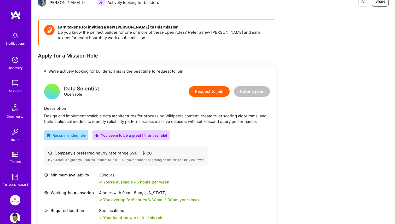
click at [201, 114] on div "Design and implement scalable data architectures for processing Wikipedia conte…" at bounding box center [157, 118] width 226 height 11
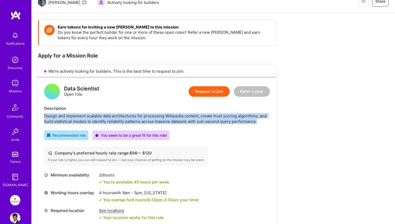
click at [201, 114] on div "Design and implement scalable data architectures for processing Wikipedia conte…" at bounding box center [157, 118] width 226 height 11
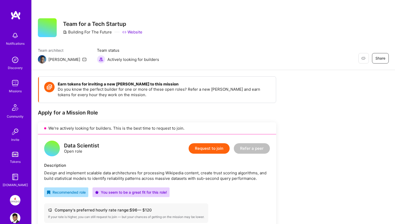
click at [11, 91] on div "Missions" at bounding box center [15, 90] width 13 height 5
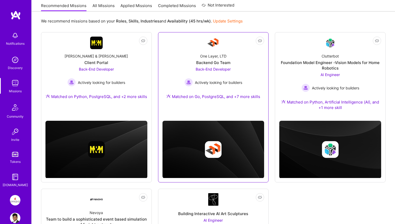
scroll to position [58, 0]
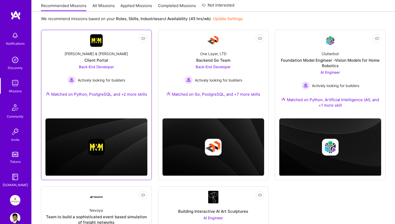
click at [136, 76] on div "[PERSON_NAME] & [PERSON_NAME] Client Portal Back-End Developer Actively looking…" at bounding box center [96, 75] width 102 height 56
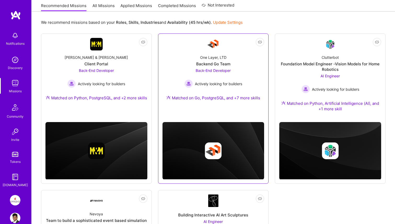
scroll to position [54, 0]
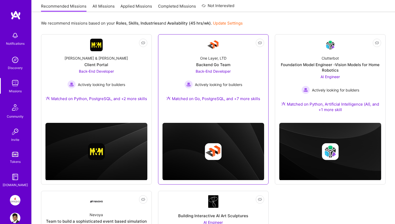
click at [196, 79] on div "Back-End Developer Actively looking for builders" at bounding box center [213, 78] width 58 height 20
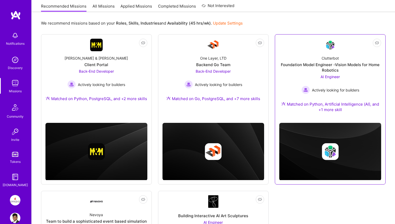
click at [317, 66] on div "Foundation Model Engineer -Vision Models for Home Robotics" at bounding box center [330, 67] width 102 height 11
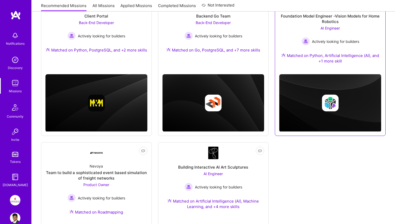
scroll to position [140, 0]
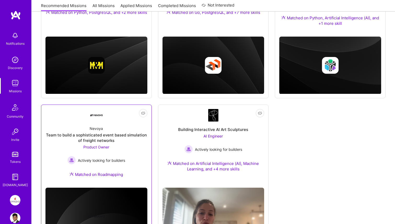
click at [121, 134] on div "Team to build a sophisticated event based simulation of freight networks" at bounding box center [96, 137] width 102 height 11
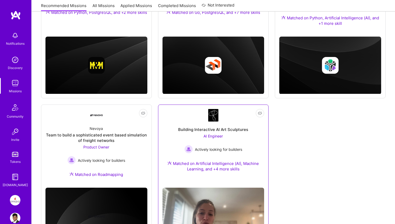
click at [192, 127] on div "Building Interactive AI Art Sculptures" at bounding box center [213, 129] width 70 height 5
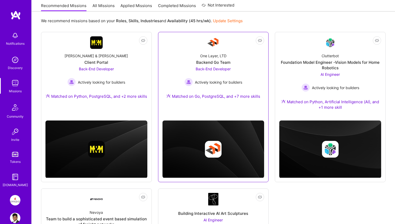
scroll to position [0, 0]
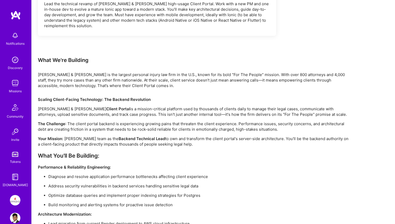
scroll to position [326, 0]
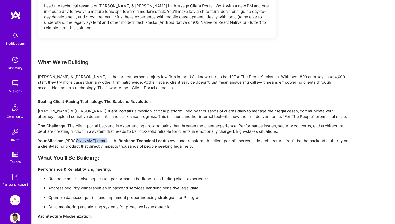
drag, startPoint x: 73, startPoint y: 142, endPoint x: 99, endPoint y: 143, distance: 25.6
click at [99, 143] on p "Your Mission : [PERSON_NAME] team as the Backend Technical Lead to own and tran…" at bounding box center [195, 143] width 314 height 11
copy p "[PERSON_NAME]"
click at [166, 176] on p "Diagnose and resolve application performance bottlenecks affecting client exper…" at bounding box center [199, 178] width 303 height 5
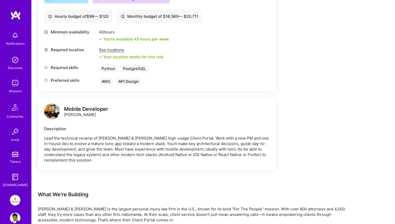
scroll to position [0, 0]
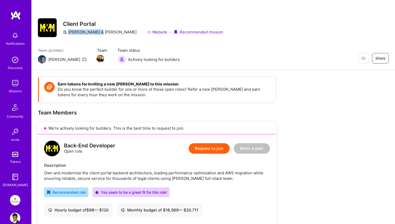
drag, startPoint x: 68, startPoint y: 33, endPoint x: 101, endPoint y: 34, distance: 33.2
click at [101, 34] on div "[PERSON_NAME] & [PERSON_NAME] Website · Recommended mission" at bounding box center [143, 31] width 160 height 5
copy div "[PERSON_NAME] & [PERSON_NAME]"
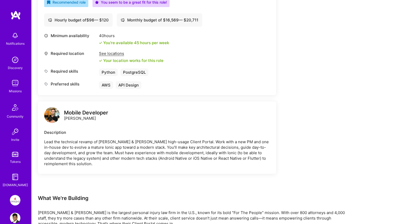
scroll to position [190, 0]
click at [55, 113] on img at bounding box center [52, 115] width 16 height 16
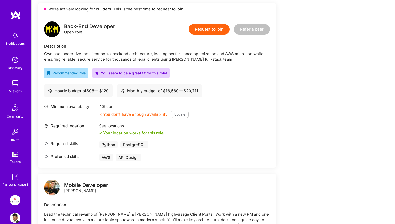
scroll to position [120, 0]
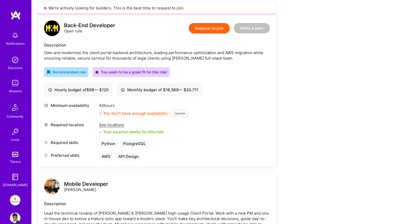
click at [181, 114] on button "Update" at bounding box center [180, 113] width 18 height 7
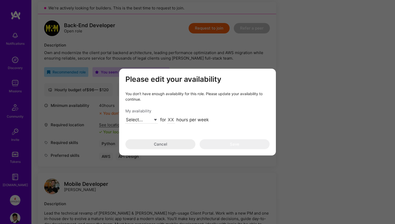
click at [182, 55] on div "Please edit your availability You don’t have enough availability for this role.…" at bounding box center [197, 112] width 395 height 224
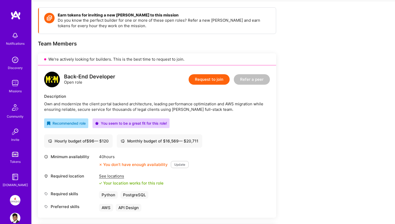
scroll to position [0, 0]
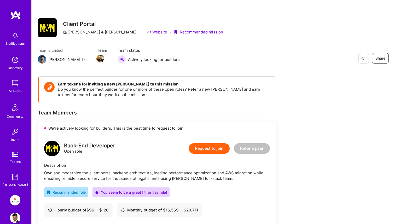
click at [18, 217] on img at bounding box center [15, 218] width 10 height 10
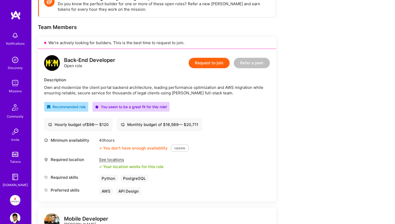
scroll to position [85, 0]
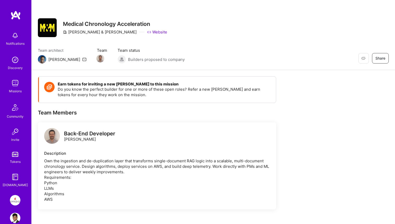
click at [54, 140] on img at bounding box center [52, 136] width 16 height 16
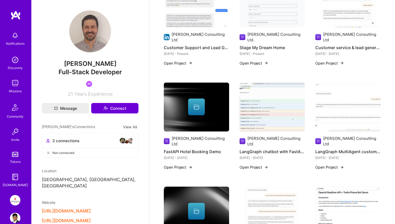
scroll to position [138, 0]
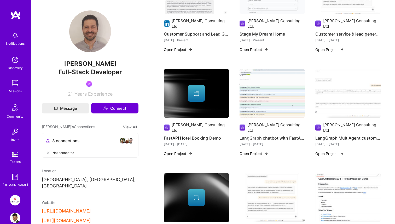
click at [179, 47] on button "Open Project" at bounding box center [178, 49] width 29 height 5
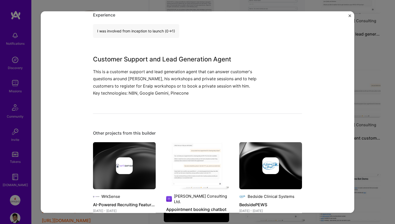
scroll to position [254, 0]
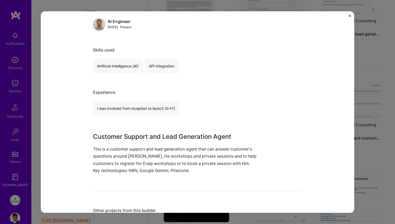
click at [361, 89] on div "Customer Support and Lead Generator Agent [PERSON_NAME] Consulting Ltd Customer…" at bounding box center [197, 112] width 395 height 224
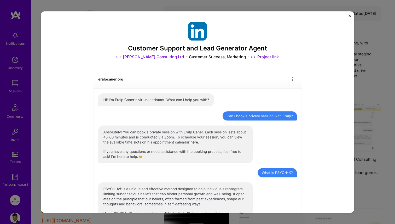
scroll to position [138, 0]
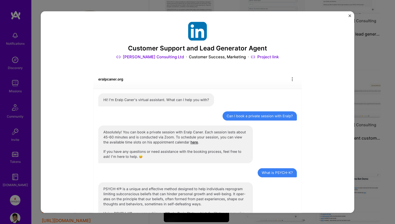
click at [374, 88] on div "Customer Support and Lead Generator Agent David Andras Consulting Ltd Customer …" at bounding box center [197, 112] width 395 height 224
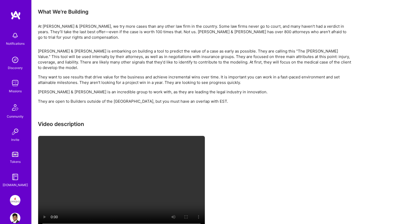
scroll to position [197, 0]
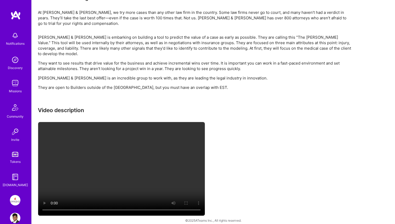
click at [202, 41] on p "[PERSON_NAME] & [PERSON_NAME] is embarking on building a tool to predict the va…" at bounding box center [195, 45] width 314 height 22
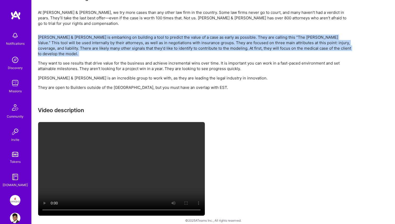
click at [202, 41] on p "[PERSON_NAME] & [PERSON_NAME] is embarking on building a tool to predict the va…" at bounding box center [195, 45] width 314 height 22
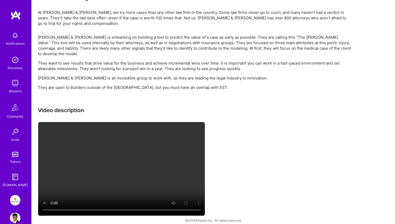
click at [190, 61] on p "They want to see results that drive value for the business and achieve incremen…" at bounding box center [195, 65] width 314 height 11
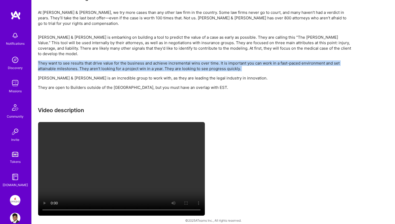
click at [190, 61] on p "They want to see results that drive value for the business and achieve incremen…" at bounding box center [195, 65] width 314 height 11
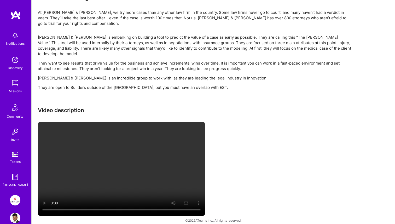
click at [188, 75] on p "Morgan & Morgan is an incredible group to work with, as they are leading the le…" at bounding box center [195, 77] width 314 height 5
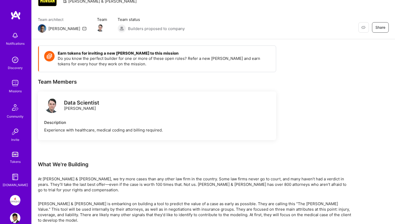
scroll to position [0, 0]
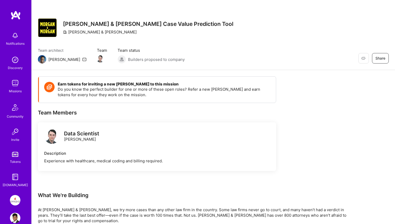
click at [77, 32] on div "[PERSON_NAME] & [PERSON_NAME]" at bounding box center [100, 31] width 74 height 5
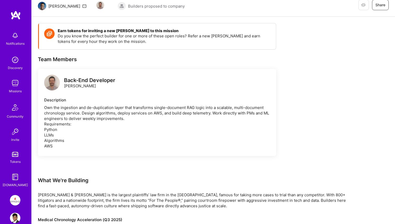
scroll to position [53, 0]
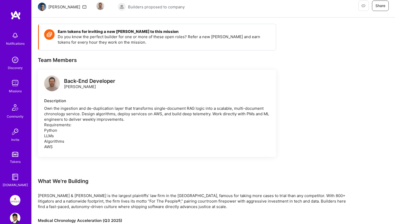
click at [163, 111] on div "Own the ingestion and de-duplication layer that transforms single-document RAG …" at bounding box center [157, 128] width 226 height 44
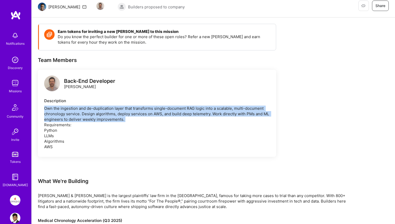
click at [163, 111] on div "Own the ingestion and de-duplication layer that transforms single-document RAG …" at bounding box center [157, 128] width 226 height 44
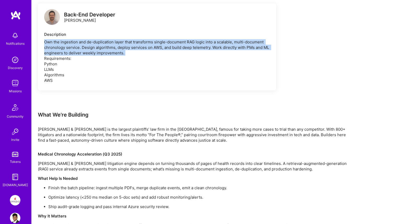
scroll to position [201, 0]
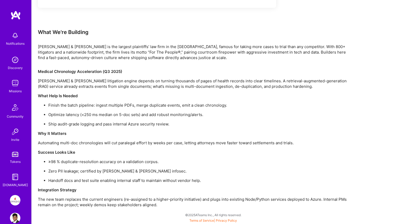
click at [159, 125] on p "Ship audit-grade logging and pass internal Azure security review." at bounding box center [199, 123] width 303 height 5
click at [159, 150] on p "Success Looks Like" at bounding box center [195, 151] width 314 height 5
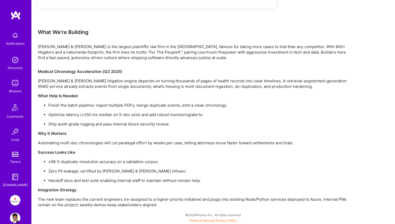
click at [159, 150] on p "Success Looks Like" at bounding box center [195, 151] width 314 height 5
click at [158, 167] on ul "≥98 % duplicate-resolution accuracy on a validation corpus. Zero PII leakage; c…" at bounding box center [195, 171] width 314 height 24
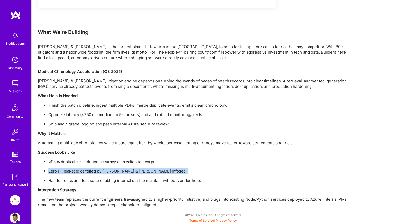
click at [158, 167] on ul "≥98 % duplicate-resolution accuracy on a validation corpus. Zero PII leakage; c…" at bounding box center [195, 171] width 314 height 24
click at [156, 183] on div "Medical Chronology Acceleration (Q3 2025) Morgan & Morgan’s litigation engine d…" at bounding box center [195, 138] width 314 height 139
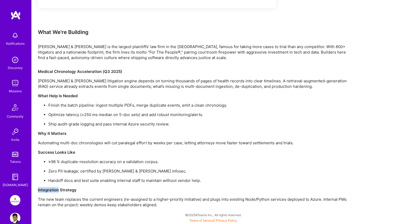
click at [156, 183] on div "Medical Chronology Acceleration (Q3 2025) Morgan & Morgan’s litigation engine d…" at bounding box center [195, 138] width 314 height 139
click at [157, 195] on div "Medical Chronology Acceleration (Q3 2025) Morgan & Morgan’s litigation engine d…" at bounding box center [195, 138] width 314 height 139
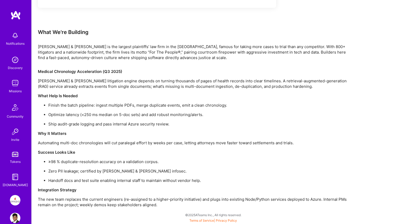
click at [183, 153] on p "Success Looks Like" at bounding box center [195, 151] width 314 height 5
click at [181, 144] on p "Automating multi-doc chronologies will cut paralegal effort by weeks per case, …" at bounding box center [195, 142] width 314 height 5
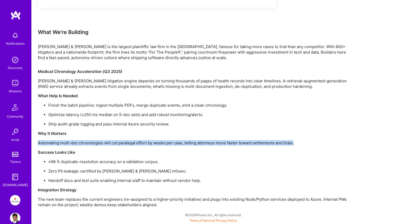
click at [181, 144] on p "Automating multi-doc chronologies will cut paralegal effort by weeks per case, …" at bounding box center [195, 142] width 314 height 5
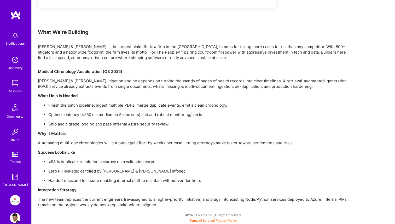
click at [181, 162] on p "≥98 % duplicate-resolution accuracy on a validation corpus." at bounding box center [199, 161] width 303 height 5
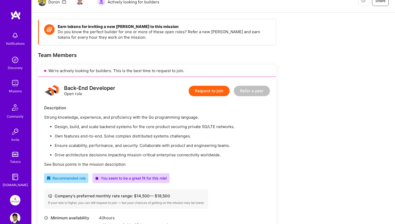
click at [218, 141] on ul "Design, build, and scale backend systems for the core product securing private …" at bounding box center [157, 141] width 226 height 34
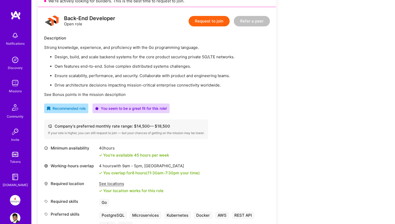
scroll to position [129, 0]
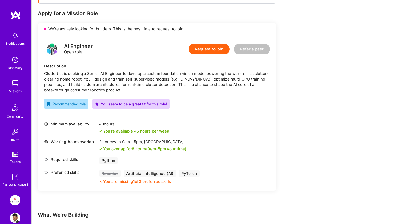
scroll to position [106, 0]
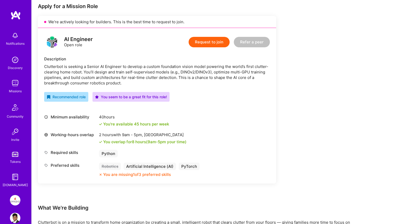
click at [218, 141] on div "Working-hours overlap 2 hours with 9am - 5pm , [GEOGRAPHIC_DATA] You overlap fo…" at bounding box center [157, 138] width 226 height 13
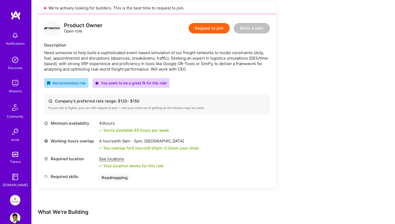
scroll to position [126, 0]
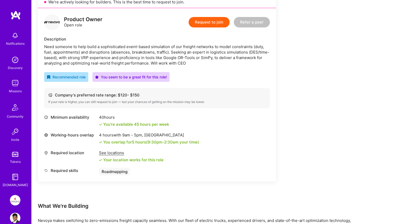
click at [218, 141] on div "Working-hours overlap 4 hours with 9am - 5pm , Los Angeles You overlap for 5 ho…" at bounding box center [157, 138] width 226 height 13
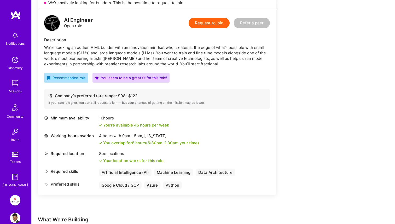
scroll to position [125, 0]
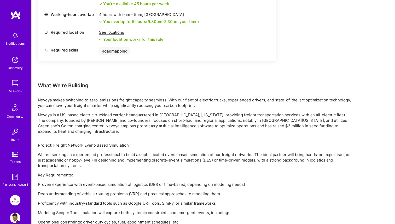
scroll to position [283, 0]
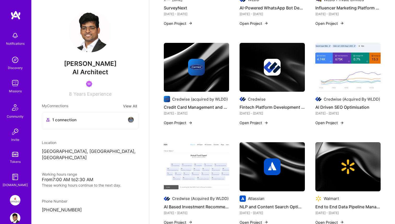
scroll to position [443, 0]
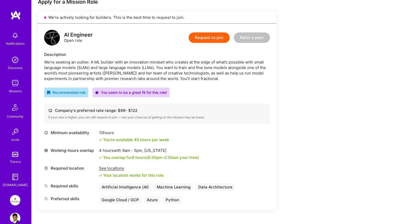
scroll to position [109, 0]
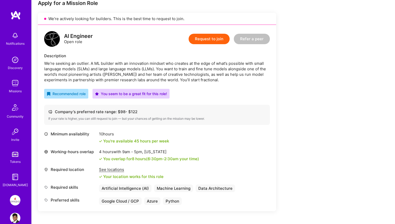
click at [140, 65] on div "We’re seeking an outlier. A ML builder with an innovation mindset who creates a…" at bounding box center [157, 72] width 226 height 22
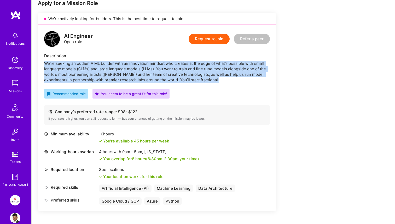
click at [140, 65] on div "We’re seeking an outlier. A ML builder with an innovation mindset who creates a…" at bounding box center [157, 72] width 226 height 22
click at [212, 38] on button "Request to join" at bounding box center [209, 39] width 41 height 10
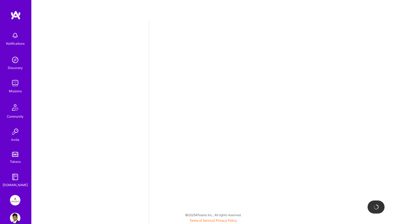
select select "IN"
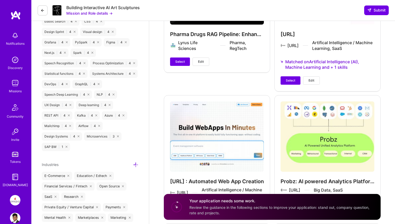
scroll to position [869, 0]
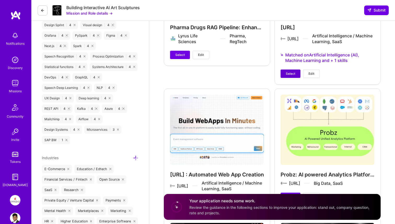
click at [290, 73] on span "Select" at bounding box center [290, 73] width 9 height 5
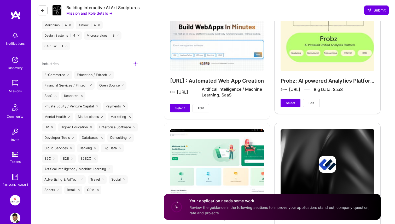
scroll to position [963, 0]
click at [186, 109] on button "Select" at bounding box center [180, 108] width 20 height 8
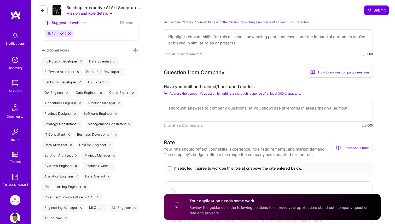
scroll to position [0, 0]
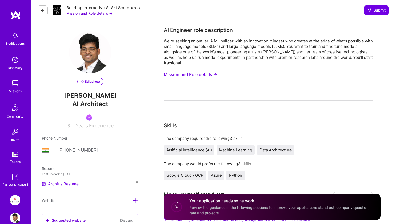
click at [197, 75] on button "Mission and Role details →" at bounding box center [190, 75] width 53 height 10
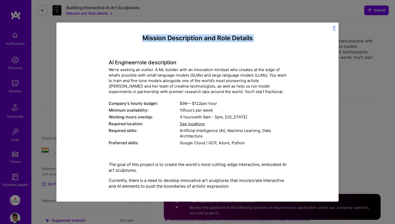
scroll to position [141, 0]
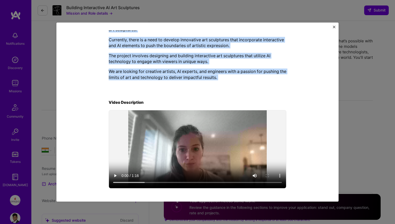
drag, startPoint x: 109, startPoint y: 62, endPoint x: 256, endPoint y: 95, distance: 150.4
click at [256, 95] on div "Mission Description and Role Details AI Engineer role description We’re seeking…" at bounding box center [198, 42] width 178 height 296
copy div "AI Engineer role description We’re seeking an outlier. A ML builder with an inn…"
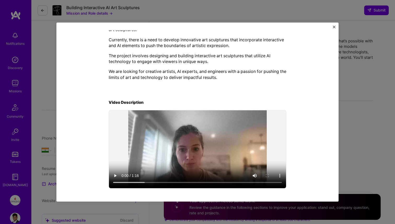
click at [349, 92] on div "Mission Description and Role Details AI Engineer role description We’re seeking…" at bounding box center [197, 112] width 395 height 224
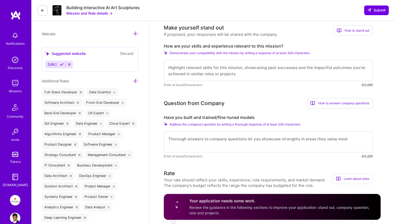
scroll to position [169, 0]
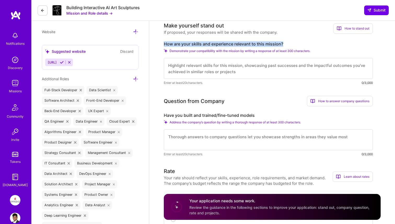
drag, startPoint x: 162, startPoint y: 42, endPoint x: 285, endPoint y: 42, distance: 123.1
copy label "How are your skills and experience relevant to this mission?"
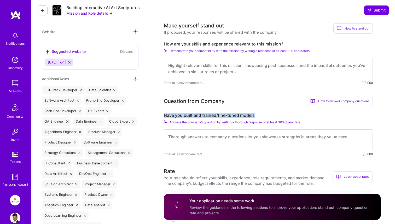
drag, startPoint x: 164, startPoint y: 117, endPoint x: 260, endPoint y: 114, distance: 96.4
click at [260, 114] on label "Have you built and trained/fine-tuned models" at bounding box center [268, 115] width 209 height 5
copy label "Have you built and trained/fine-tuned models"
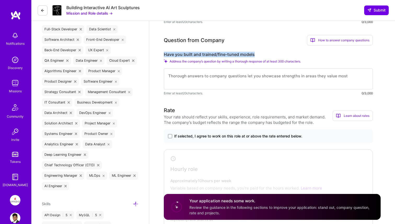
scroll to position [281, 0]
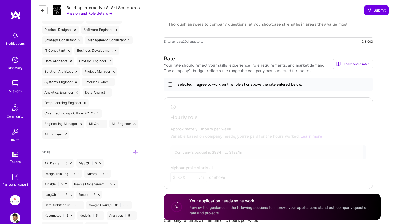
click at [168, 85] on span at bounding box center [170, 84] width 4 height 4
click at [0, 0] on input "If selected, I agree to work on this role at or above the rate entered below." at bounding box center [0, 0] width 0 height 0
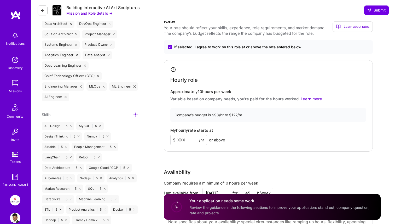
scroll to position [339, 0]
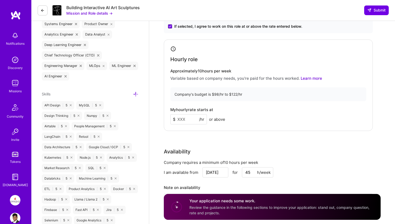
click at [183, 122] on input at bounding box center [188, 119] width 37 height 10
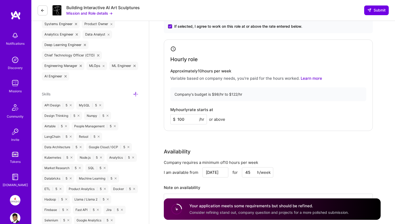
type input "100"
click at [184, 142] on div "Rate Your rate should reflect your skills, experience, role requirements, and m…" at bounding box center [272, 109] width 217 height 225
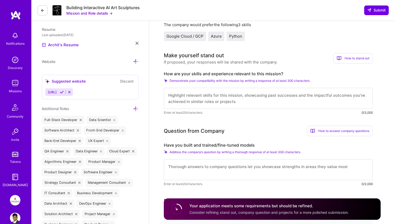
scroll to position [140, 0]
click at [187, 101] on textarea at bounding box center [268, 97] width 209 height 21
paste textarea "I bring 8+ years of experience at the intersection of AI, product engineering, …"
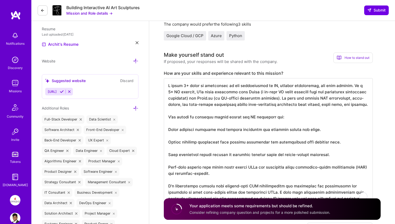
click at [200, 123] on textarea "To enrich screen reader interactions, please activate Accessibility in Grammarl…" at bounding box center [268, 141] width 209 height 127
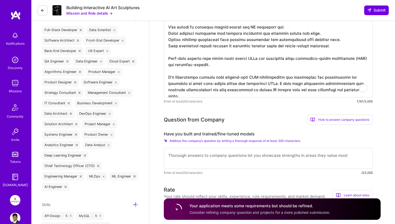
scroll to position [246, 0]
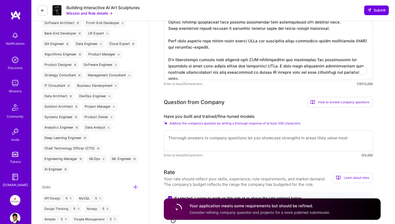
type textarea "I bring 8+ years of experience at the intersection of AI, product engineering, …"
click at [213, 143] on textarea "To enrich screen reader interactions, please activate Accessibility in Grammarl…" at bounding box center [268, 140] width 209 height 21
click at [202, 146] on textarea "To enrich screen reader interactions, please activate Accessibility in Grammarl…" at bounding box center [268, 140] width 209 height 21
paste textarea "Yes, across several domains: Legal: Fine-tuned LLMs for generating case summari…"
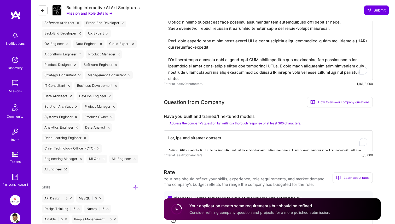
scroll to position [273, 0]
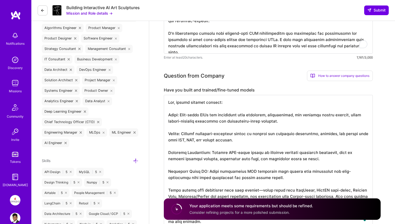
click at [196, 127] on textarea "To enrich screen reader interactions, please activate Accessibility in Grammarl…" at bounding box center [268, 162] width 209 height 134
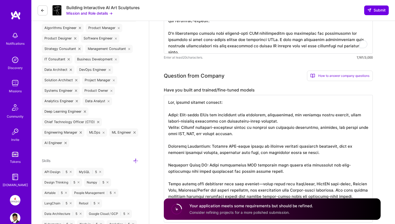
click at [193, 139] on textarea "To enrich screen reader interactions, please activate Accessibility in Grammarl…" at bounding box center [268, 158] width 209 height 127
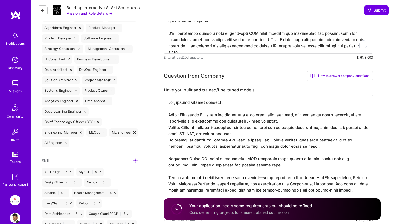
click at [194, 152] on textarea "To enrich screen reader interactions, please activate Accessibility in Grammarl…" at bounding box center [268, 155] width 209 height 121
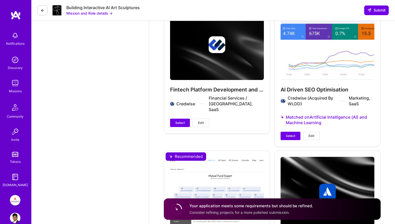
scroll to position [1585, 0]
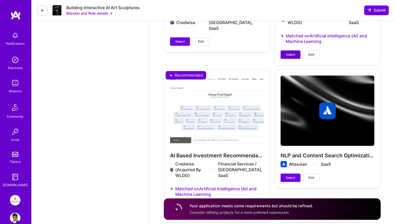
type textarea "Yes, across several domains: Legal: Fine-tuned LLMs for generating case summari…"
click at [287, 53] on span "Select" at bounding box center [290, 54] width 9 height 5
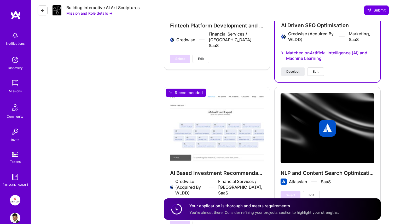
scroll to position [1560, 0]
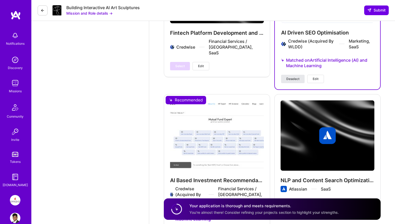
click at [288, 79] on span "Deselect" at bounding box center [292, 79] width 13 height 5
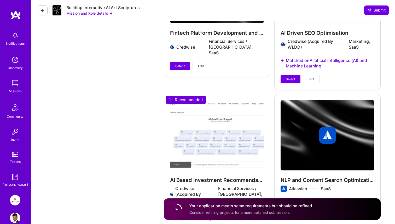
click at [224, 155] on div "AI Based Investment Recommendation Platform Credwise (Acquired By WLDD) Financi…" at bounding box center [217, 168] width 106 height 149
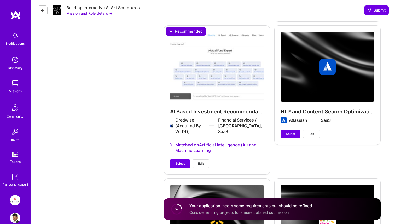
scroll to position [1615, 0]
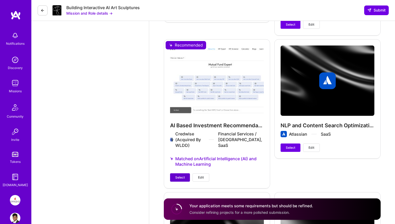
click at [186, 177] on button "Select" at bounding box center [180, 177] width 20 height 8
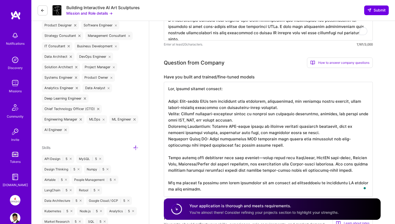
scroll to position [0, 0]
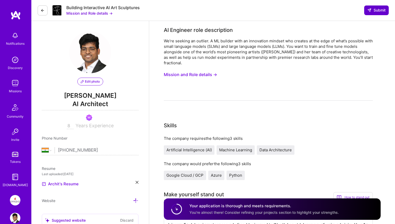
click at [375, 11] on span "Submit" at bounding box center [376, 10] width 18 height 5
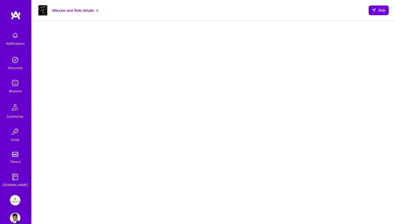
scroll to position [70, 0]
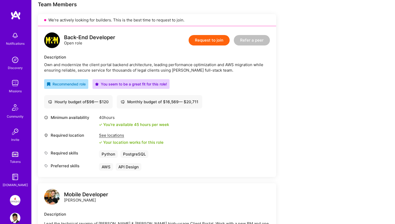
scroll to position [108, 0]
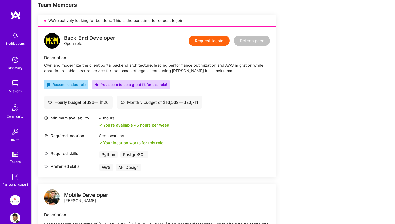
click at [213, 44] on button "Request to join" at bounding box center [209, 41] width 41 height 10
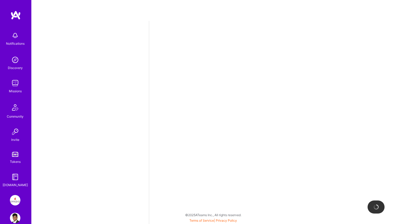
select select "IN"
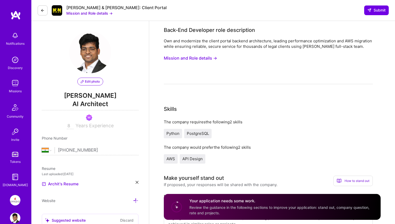
click at [215, 57] on button "Mission and Role details →" at bounding box center [190, 58] width 53 height 10
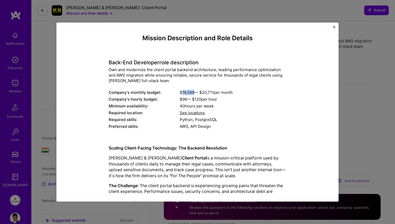
drag, startPoint x: 184, startPoint y: 92, endPoint x: 195, endPoint y: 92, distance: 10.5
click at [195, 92] on div "$ 16,569 — $ 20,711 per month" at bounding box center [233, 92] width 107 height 5
copy div "16,569"
click at [178, 58] on div "Back-End Developer role description Own and modernize the client portal backend…" at bounding box center [198, 92] width 178 height 78
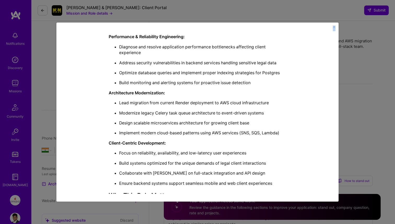
scroll to position [297, 0]
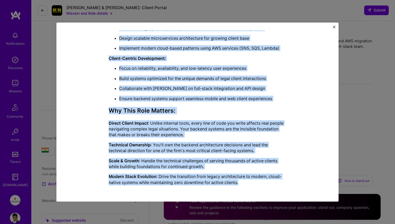
drag, startPoint x: 108, startPoint y: 61, endPoint x: 266, endPoint y: 182, distance: 198.6
copy div "Back-End Developer role description Own and modernize the client portal backend…"
click at [334, 28] on button "Close" at bounding box center [334, 28] width 3 height 5
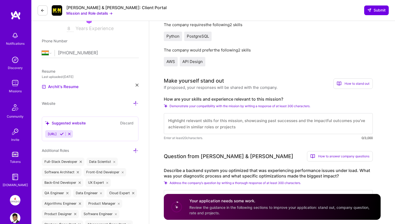
scroll to position [128, 0]
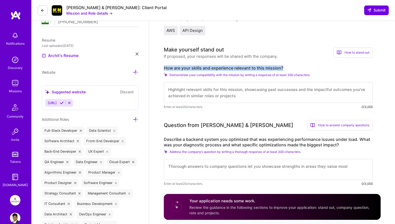
drag, startPoint x: 163, startPoint y: 67, endPoint x: 305, endPoint y: 67, distance: 142.1
copy label "How are your skills and experience relevant to this mission?"
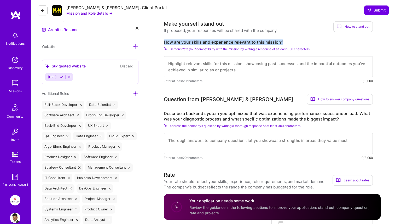
scroll to position [176, 0]
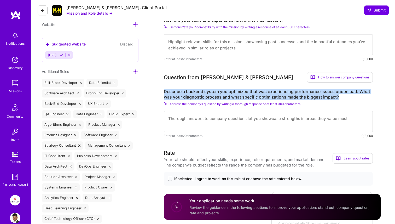
drag, startPoint x: 164, startPoint y: 92, endPoint x: 339, endPoint y: 99, distance: 175.7
copy label "Describe a backend system you optimized that was experiencing performance issue…"
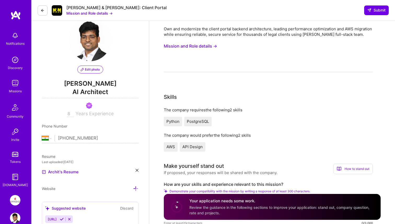
scroll to position [0, 0]
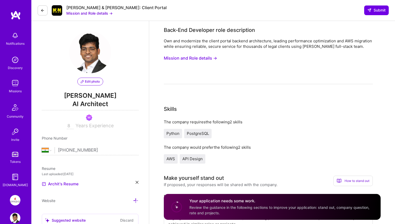
click at [213, 57] on button "Mission and Role details →" at bounding box center [190, 58] width 53 height 10
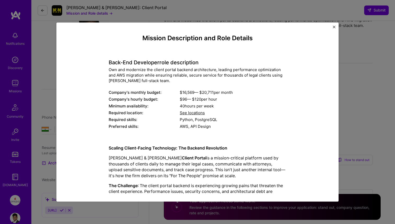
scroll to position [17, 0]
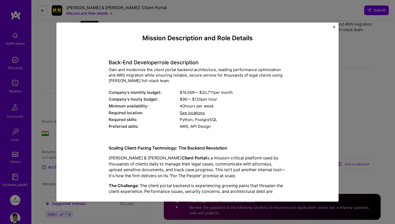
click at [366, 102] on div "Mission Description and Role Details Back-End Developer role description Own an…" at bounding box center [197, 112] width 395 height 224
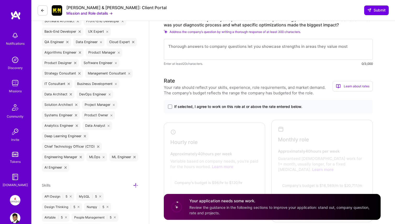
scroll to position [286, 0]
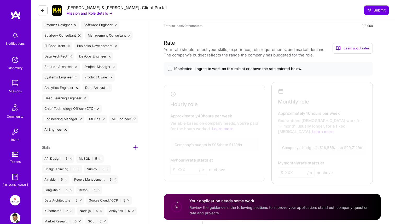
click at [171, 67] on span at bounding box center [170, 69] width 4 height 4
click at [0, 0] on input "If selected, I agree to work on this role at or above the rate entered below." at bounding box center [0, 0] width 0 height 0
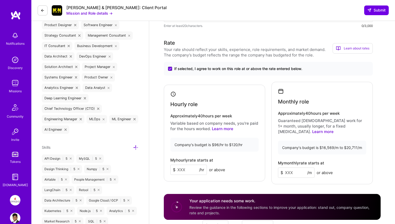
click at [187, 168] on input at bounding box center [188, 170] width 37 height 10
type input "100"
click at [288, 167] on input at bounding box center [296, 172] width 37 height 10
type input "17500"
click at [296, 178] on div "Monthly role Approximately 40 hours per week Guaranteed full-time work for 1+ m…" at bounding box center [321, 133] width 101 height 102
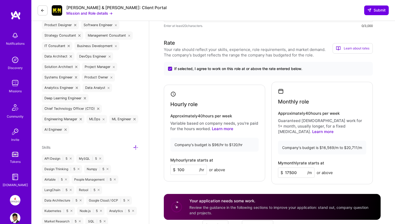
click at [196, 180] on div "Rate Your rate should reflect your skills, experience, role requirements, and m…" at bounding box center [272, 157] width 217 height 236
click at [293, 168] on input "17500" at bounding box center [296, 172] width 37 height 10
click at [291, 168] on input "17500" at bounding box center [296, 172] width 37 height 10
click at [293, 181] on div "Rate Your rate should reflect your skills, experience, role requirements, and m…" at bounding box center [272, 157] width 217 height 236
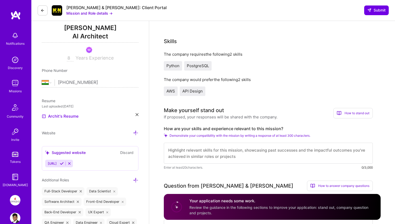
scroll to position [146, 0]
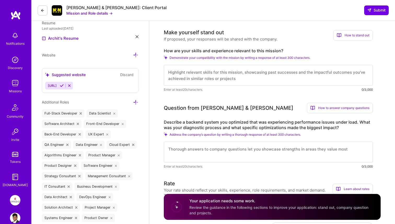
click at [189, 73] on textarea at bounding box center [268, 75] width 209 height 21
paste textarea "17500"
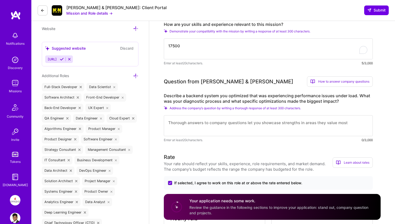
scroll to position [172, 0]
click at [216, 47] on textarea "17500" at bounding box center [268, 48] width 209 height 21
paste textarea "I’ve led multiple large-scale backend modernization and optimization projects a…"
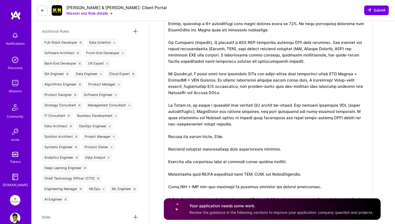
scroll to position [214, 0]
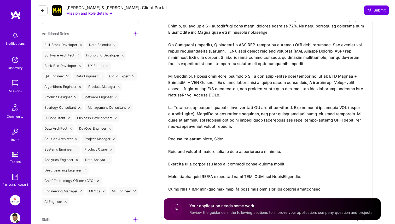
click at [192, 145] on textarea "To enrich screen reader interactions, please activate Accessibility in Grammarl…" at bounding box center [268, 101] width 209 height 228
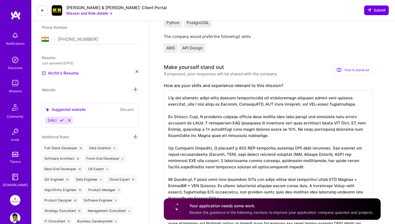
scroll to position [109, 0]
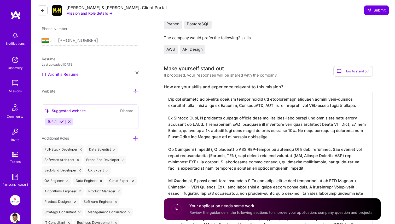
click at [239, 119] on textarea "To enrich screen reader interactions, please activate Accessibility in Grammarl…" at bounding box center [268, 190] width 209 height 196
click at [254, 136] on textarea "To enrich screen reader interactions, please activate Accessibility in Grammarl…" at bounding box center [268, 190] width 209 height 196
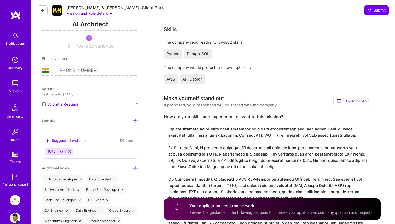
scroll to position [79, 0]
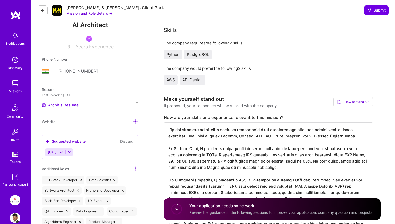
click at [288, 165] on textarea "To enrich screen reader interactions, please activate Accessibility in Grammarl…" at bounding box center [268, 220] width 209 height 196
click at [288, 175] on textarea "To enrich screen reader interactions, please activate Accessibility in Grammarl…" at bounding box center [268, 220] width 209 height 196
click at [210, 162] on textarea "To enrich screen reader interactions, please activate Accessibility in Grammarl…" at bounding box center [268, 220] width 209 height 196
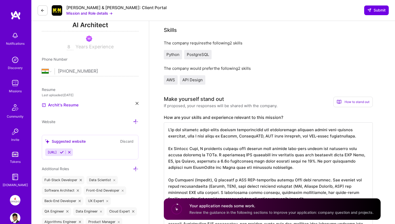
click at [273, 171] on textarea "To enrich screen reader interactions, please activate Accessibility in Grammarl…" at bounding box center [268, 220] width 209 height 196
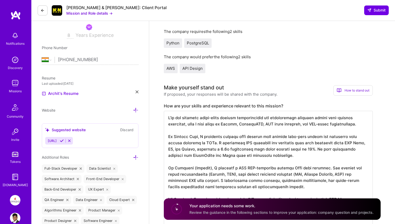
scroll to position [91, 0]
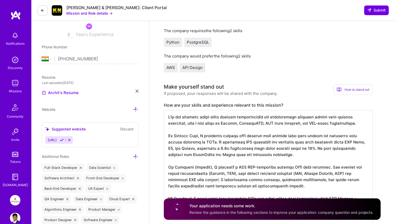
click at [302, 148] on textarea "To enrich screen reader interactions, please activate Accessibility in Grammarl…" at bounding box center [268, 208] width 209 height 196
click at [306, 159] on textarea "To enrich screen reader interactions, please activate Accessibility in Grammarl…" at bounding box center [268, 208] width 209 height 196
click at [284, 171] on textarea "To enrich screen reader interactions, please activate Accessibility in Grammarl…" at bounding box center [268, 208] width 209 height 196
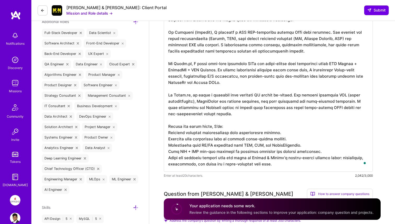
scroll to position [227, 0]
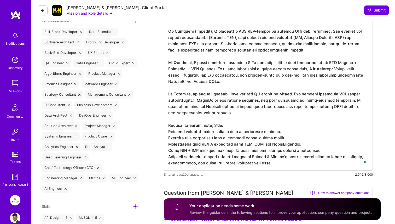
click at [191, 95] on textarea "To enrich screen reader interactions, please activate Accessibility in Grammarl…" at bounding box center [268, 72] width 209 height 196
click at [221, 114] on textarea "To enrich screen reader interactions, please activate Accessibility in Grammarl…" at bounding box center [268, 72] width 209 height 196
click at [242, 95] on textarea "To enrich screen reader interactions, please activate Accessibility in Grammarl…" at bounding box center [268, 72] width 209 height 196
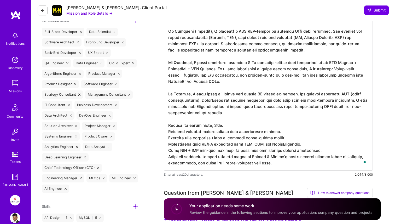
click at [252, 94] on textarea "To enrich screen reader interactions, please activate Accessibility in Grammarl…" at bounding box center [268, 72] width 209 height 196
click at [312, 95] on textarea "To enrich screen reader interactions, please activate Accessibility in Grammarl…" at bounding box center [268, 72] width 209 height 196
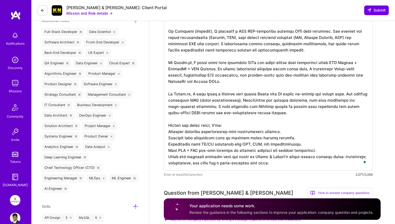
click at [309, 118] on textarea "To enrich screen reader interactions, please activate Accessibility in Grammarl…" at bounding box center [268, 72] width 209 height 196
click at [314, 124] on textarea "To enrich screen reader interactions, please activate Accessibility in Grammarl…" at bounding box center [268, 72] width 209 height 196
drag, startPoint x: 203, startPoint y: 101, endPoint x: 216, endPoint y: 101, distance: 12.5
click at [216, 101] on textarea "To enrich screen reader interactions, please activate Accessibility in Grammarl…" at bounding box center [268, 72] width 209 height 196
click at [244, 101] on textarea "To enrich screen reader interactions, please activate Accessibility in Grammarl…" at bounding box center [268, 72] width 209 height 196
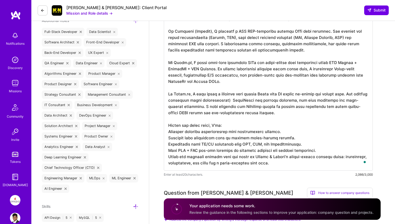
click at [258, 119] on textarea "To enrich screen reader interactions, please activate Accessibility in Grammarl…" at bounding box center [268, 72] width 209 height 196
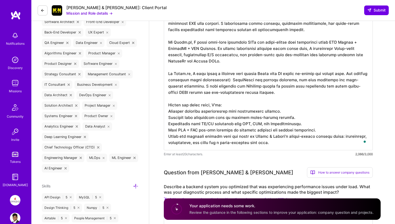
scroll to position [254, 0]
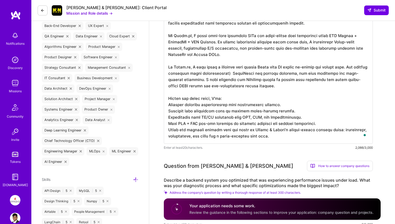
click at [235, 123] on textarea "To enrich screen reader interactions, please activate Accessibility in Grammarl…" at bounding box center [268, 45] width 209 height 196
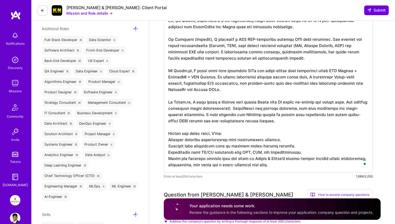
scroll to position [1, 0]
click at [256, 165] on textarea "To enrich screen reader interactions, please activate Accessibility in Grammarl…" at bounding box center [268, 77] width 209 height 190
type textarea "I’ve led multiple large-scale backend modernization and optimization projects a…"
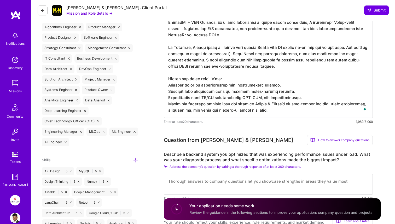
scroll to position [367, 0]
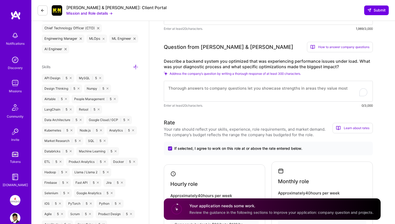
click at [202, 89] on textarea "To enrich screen reader interactions, please activate Accessibility in Grammarl…" at bounding box center [268, 91] width 209 height 21
paste textarea "At Credwise, a fintech platform we built to support credit card management and …"
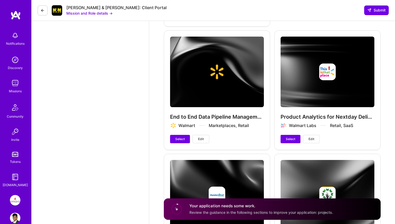
scroll to position [1932, 0]
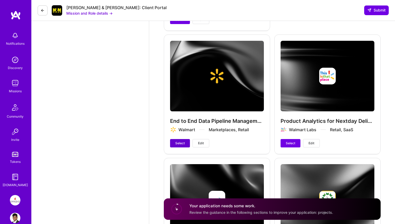
click at [179, 141] on span "Select" at bounding box center [179, 143] width 9 height 5
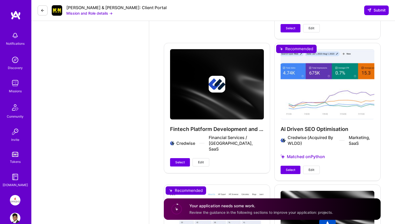
scroll to position [1631, 0]
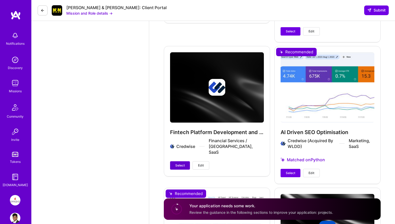
click at [185, 161] on button "Select" at bounding box center [180, 165] width 20 height 8
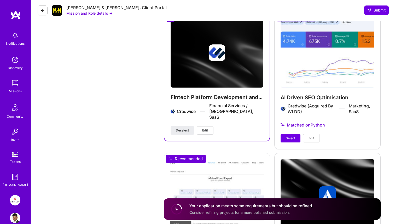
scroll to position [1669, 0]
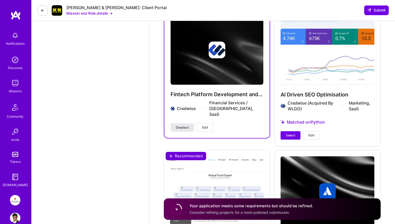
click at [184, 125] on span "Deselect" at bounding box center [182, 127] width 13 height 5
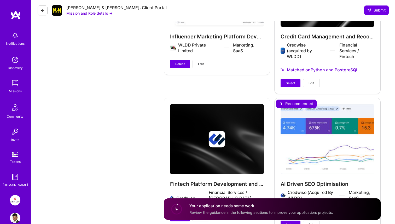
scroll to position [1609, 0]
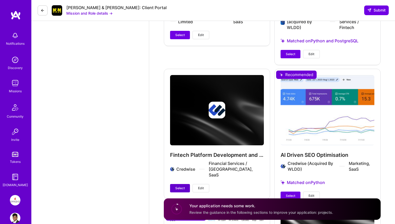
click at [180, 184] on button "Select" at bounding box center [180, 188] width 20 height 8
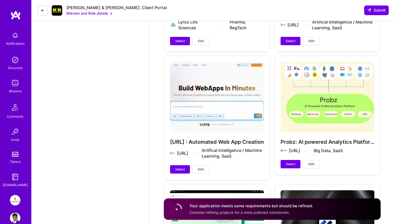
scroll to position [1244, 0]
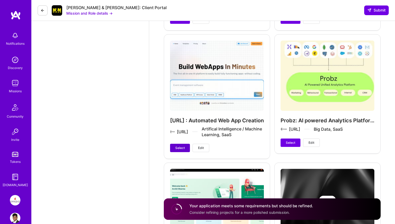
click at [182, 146] on span "Select" at bounding box center [179, 148] width 9 height 5
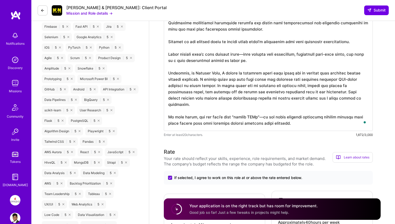
scroll to position [1, 0]
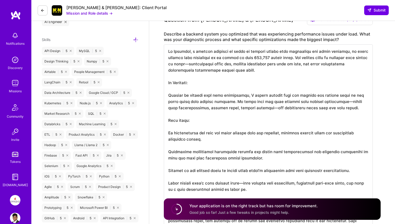
click at [277, 100] on textarea "To enrich screen reader interactions, please activate Accessibility in Grammarl…" at bounding box center [268, 151] width 209 height 215
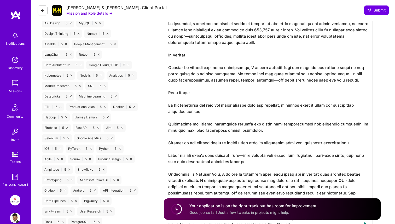
click at [238, 100] on textarea "To enrich screen reader interactions, please activate Accessibility in Grammarl…" at bounding box center [268, 124] width 209 height 215
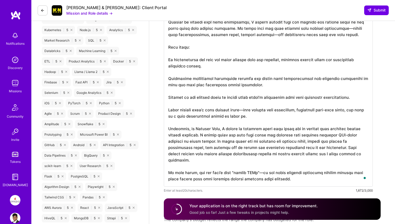
scroll to position [499, 0]
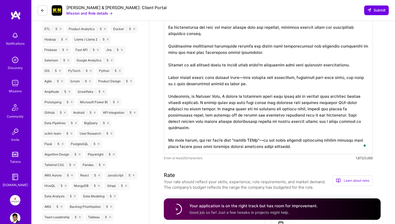
click at [238, 100] on textarea "To enrich screen reader interactions, please activate Accessibility in Grammarl…" at bounding box center [268, 46] width 209 height 215
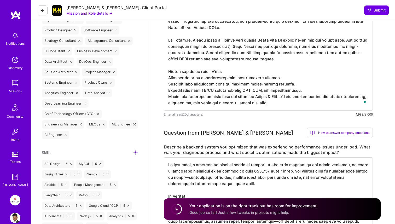
scroll to position [238, 0]
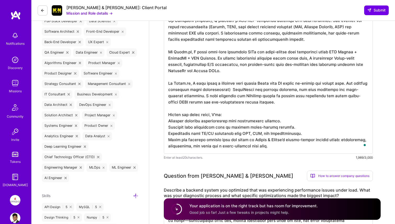
click at [277, 126] on textarea "To enrich screen reader interactions, please activate Accessibility in Grammarl…" at bounding box center [268, 58] width 209 height 190
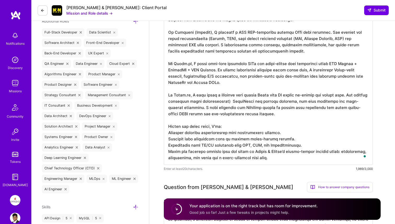
scroll to position [0, 0]
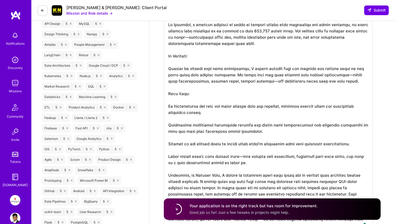
click at [218, 120] on textarea "To enrich screen reader interactions, please activate Accessibility in Grammarl…" at bounding box center [268, 124] width 209 height 215
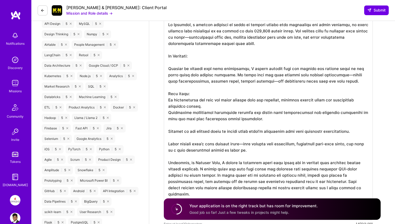
click at [198, 124] on textarea "To enrich screen reader interactions, please activate Accessibility in Grammarl…" at bounding box center [268, 118] width 209 height 203
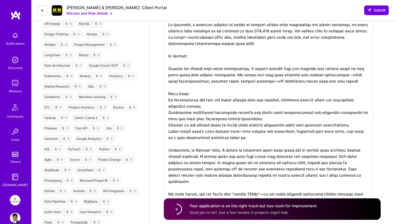
click at [214, 146] on textarea "To enrich screen reader interactions, please activate Accessibility in Grammarl…" at bounding box center [268, 112] width 209 height 190
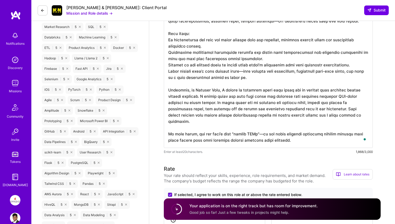
click at [232, 135] on textarea "To enrich screen reader interactions, please activate Accessibility in Grammarl…" at bounding box center [268, 53] width 209 height 190
click at [251, 135] on textarea "To enrich screen reader interactions, please activate Accessibility in Grammarl…" at bounding box center [268, 53] width 209 height 190
click at [249, 152] on div "Enter at least 20 characters. 1,866/3,000" at bounding box center [268, 151] width 209 height 5
drag, startPoint x: 284, startPoint y: 141, endPoint x: 160, endPoint y: 135, distance: 124.5
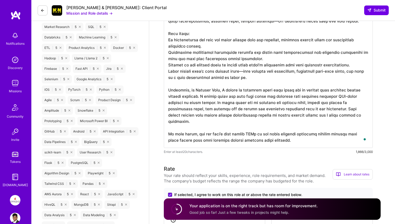
click at [253, 136] on textarea "To enrich screen reader interactions, please activate Accessibility in Grammarl…" at bounding box center [268, 53] width 209 height 190
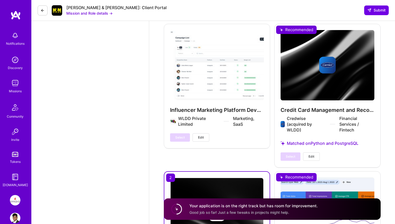
scroll to position [1475, 0]
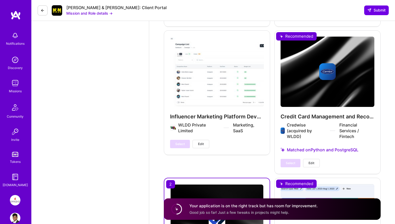
type textarea "At Credwise, a fintech platform we built to support credit card management and …"
click at [295, 115] on div "Credit Card Management and Recommendation Platform Credwise (acquired by WLDD) …" at bounding box center [327, 101] width 106 height 143
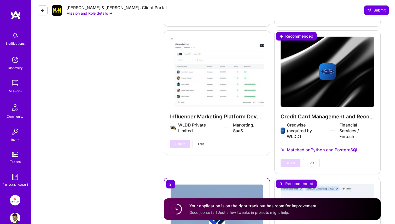
click at [295, 115] on div "Credit Card Management and Recommendation Platform Credwise (acquired by WLDD) …" at bounding box center [327, 101] width 106 height 143
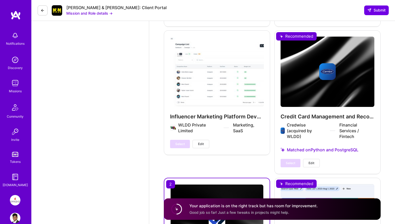
click at [296, 48] on div "Credit Card Management and Recommendation Platform Credwise (acquired by WLDD) …" at bounding box center [327, 101] width 106 height 143
click at [312, 161] on span "Edit" at bounding box center [312, 163] width 6 height 5
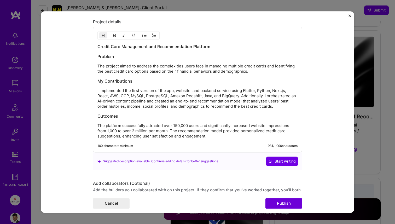
scroll to position [689, 0]
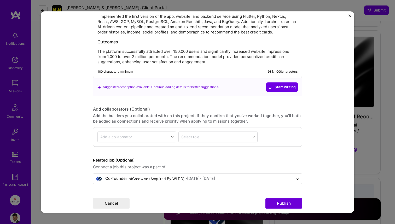
click at [349, 16] on img "Close" at bounding box center [350, 15] width 3 height 3
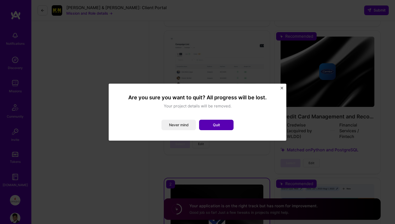
click at [218, 127] on button "Quit" at bounding box center [216, 125] width 34 height 10
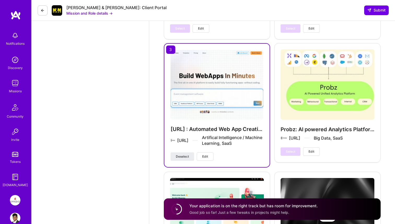
scroll to position [1226, 0]
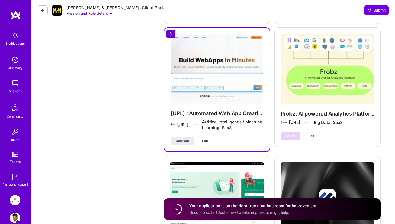
click at [207, 138] on span "Edit" at bounding box center [205, 140] width 6 height 5
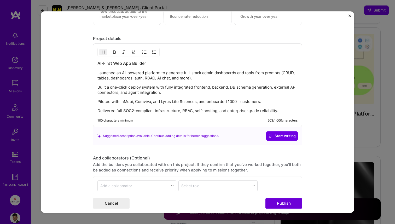
scroll to position [705, 0]
click at [172, 100] on p "Piloted with InMobi, Comviva, and Lyrus Life Sciences, and onboarded 1000+ cust…" at bounding box center [197, 102] width 200 height 5
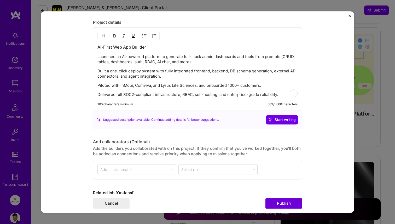
scroll to position [726, 0]
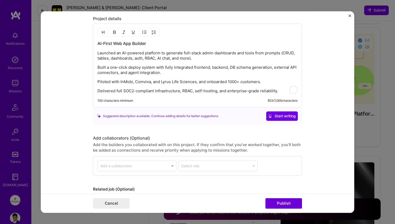
click at [350, 15] on img "Close" at bounding box center [350, 15] width 3 height 3
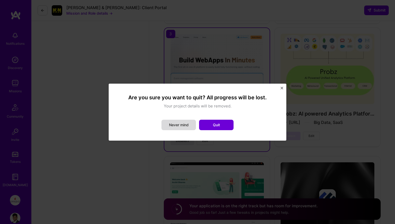
click at [191, 127] on button "Never mind" at bounding box center [178, 125] width 34 height 10
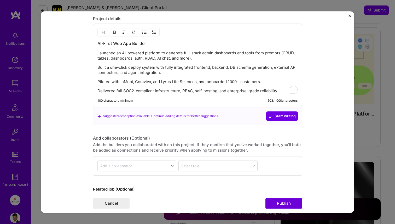
click at [350, 16] on img "Close" at bounding box center [350, 15] width 3 height 3
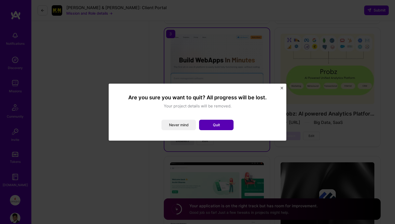
click at [214, 128] on button "Quit" at bounding box center [216, 125] width 34 height 10
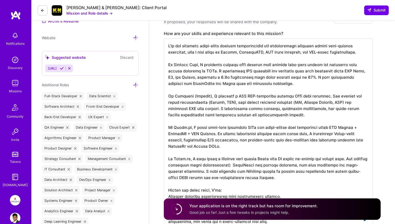
scroll to position [149, 0]
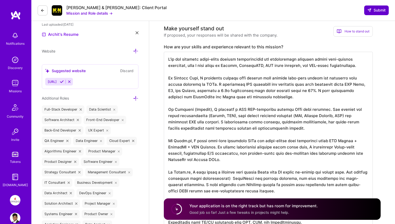
click at [371, 11] on icon at bounding box center [369, 10] width 4 height 4
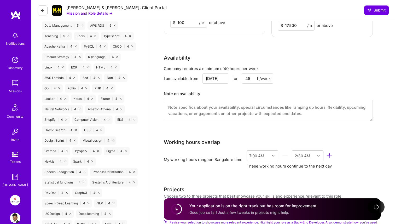
scroll to position [754, 0]
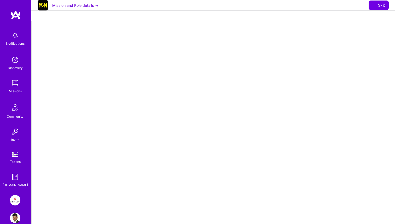
select select "IN"
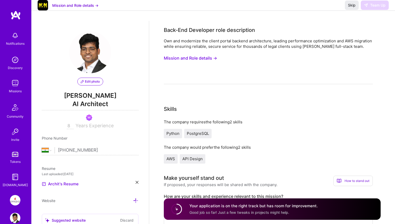
click at [79, 8] on button "Mission and Role details →" at bounding box center [75, 5] width 46 height 5
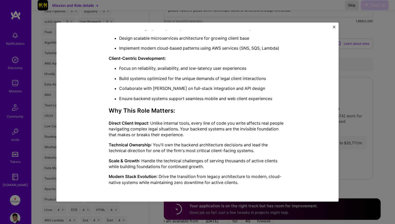
scroll to position [662, 0]
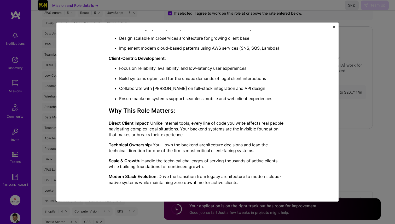
click at [332, 27] on div "Mission Description and Role Details Back-End Developer role description Own an…" at bounding box center [197, 111] width 282 height 179
click at [334, 26] on img "Close" at bounding box center [334, 27] width 3 height 3
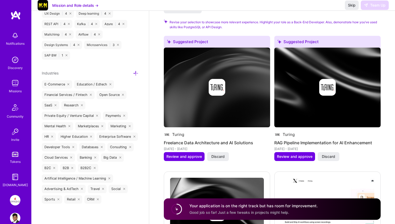
scroll to position [1058, 0]
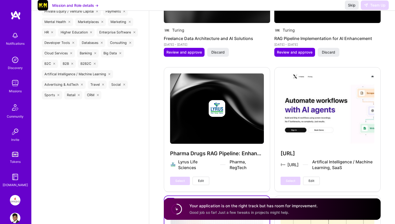
click at [231, 205] on h4 "Your application is on the right track but has room for improvement." at bounding box center [253, 205] width 128 height 5
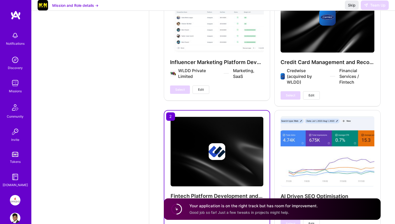
scroll to position [1633, 0]
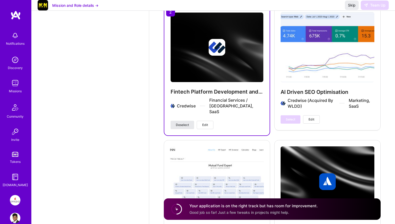
click at [187, 123] on span "Deselect" at bounding box center [182, 125] width 13 height 5
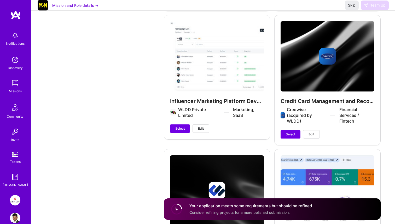
scroll to position [1520, 0]
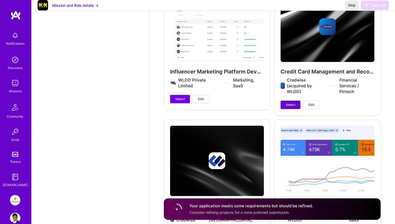
click at [289, 102] on span "Select" at bounding box center [290, 104] width 9 height 5
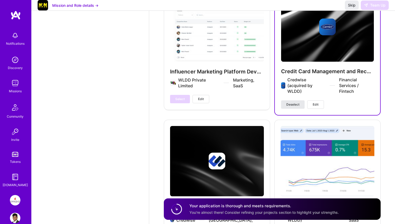
click at [289, 102] on span "Deselect" at bounding box center [292, 104] width 13 height 5
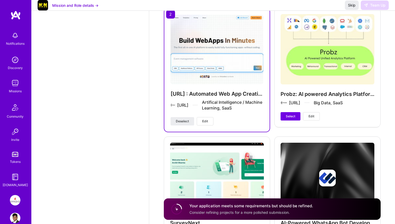
scroll to position [1244, 0]
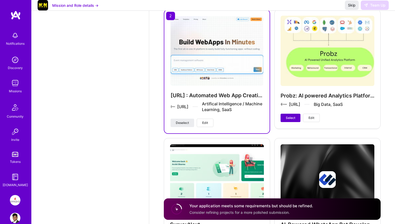
click at [288, 115] on span "Select" at bounding box center [290, 117] width 9 height 5
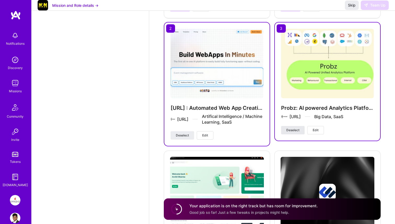
click at [291, 128] on span "Deselect" at bounding box center [292, 130] width 13 height 5
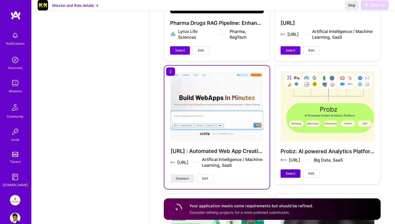
scroll to position [1138, 0]
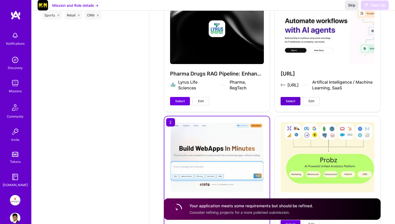
click at [289, 99] on span "Select" at bounding box center [290, 101] width 9 height 5
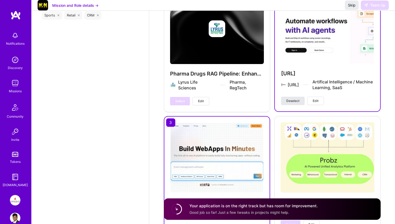
click at [289, 98] on span "Deselect" at bounding box center [292, 100] width 13 height 5
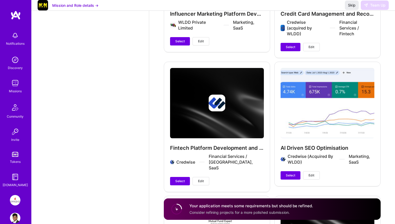
scroll to position [1573, 0]
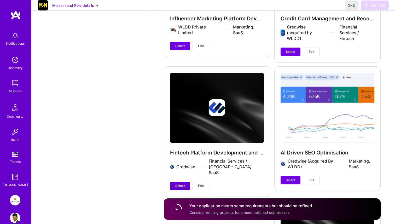
click at [177, 183] on span "Select" at bounding box center [179, 185] width 9 height 5
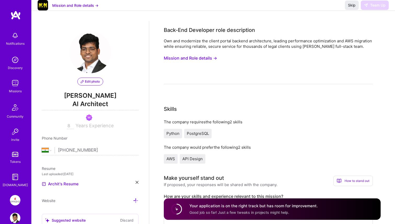
scroll to position [64, 0]
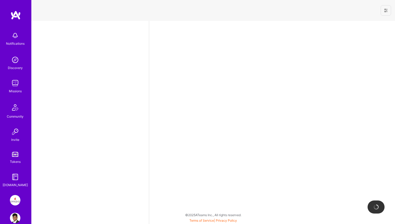
select select "IN"
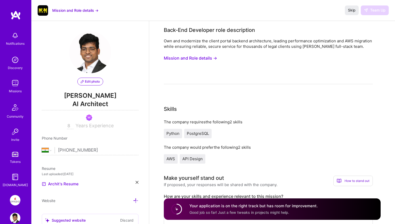
click at [14, 68] on div "Discovery" at bounding box center [15, 67] width 15 height 5
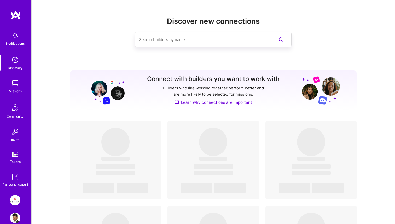
click at [13, 82] on img at bounding box center [15, 83] width 10 height 10
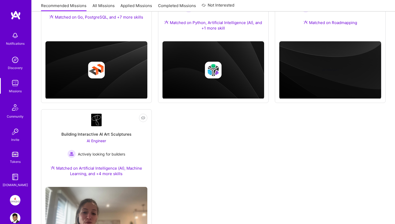
scroll to position [164, 0]
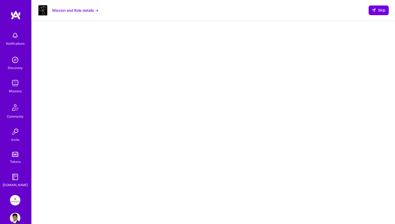
click at [14, 84] on img at bounding box center [15, 83] width 10 height 10
